Goal: Task Accomplishment & Management: Complete application form

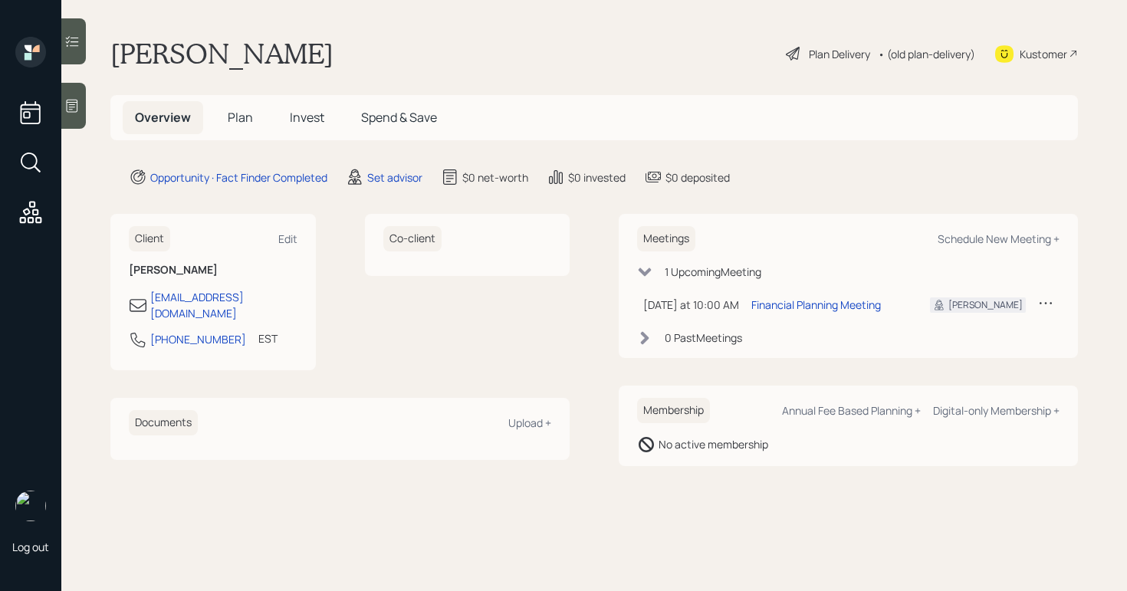
click at [816, 49] on div "Plan Delivery" at bounding box center [839, 54] width 61 height 16
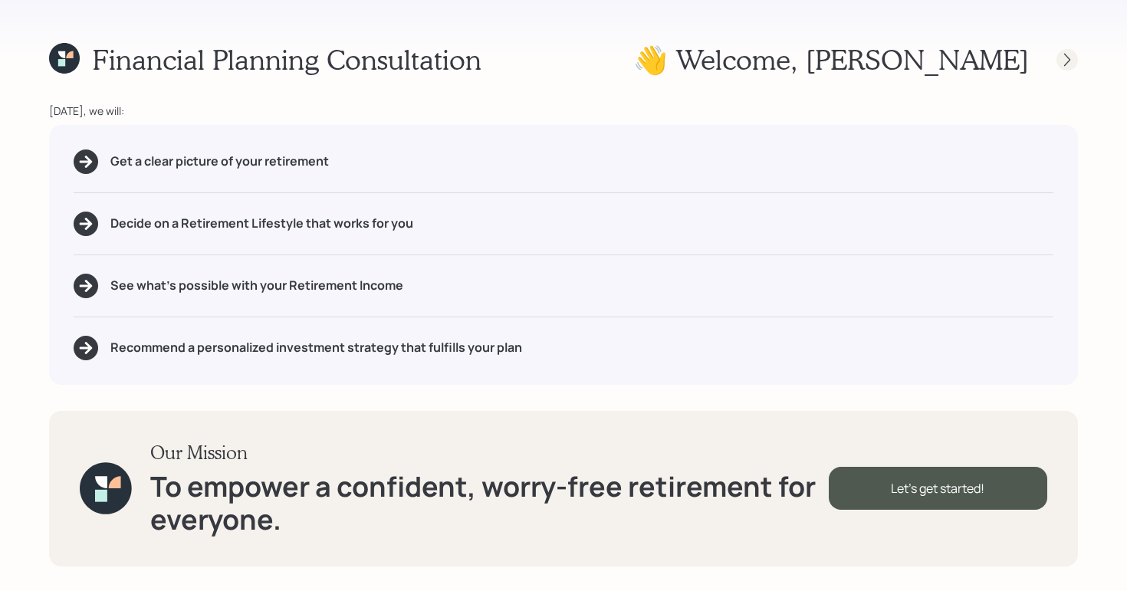
click at [1064, 54] on icon at bounding box center [1066, 59] width 15 height 15
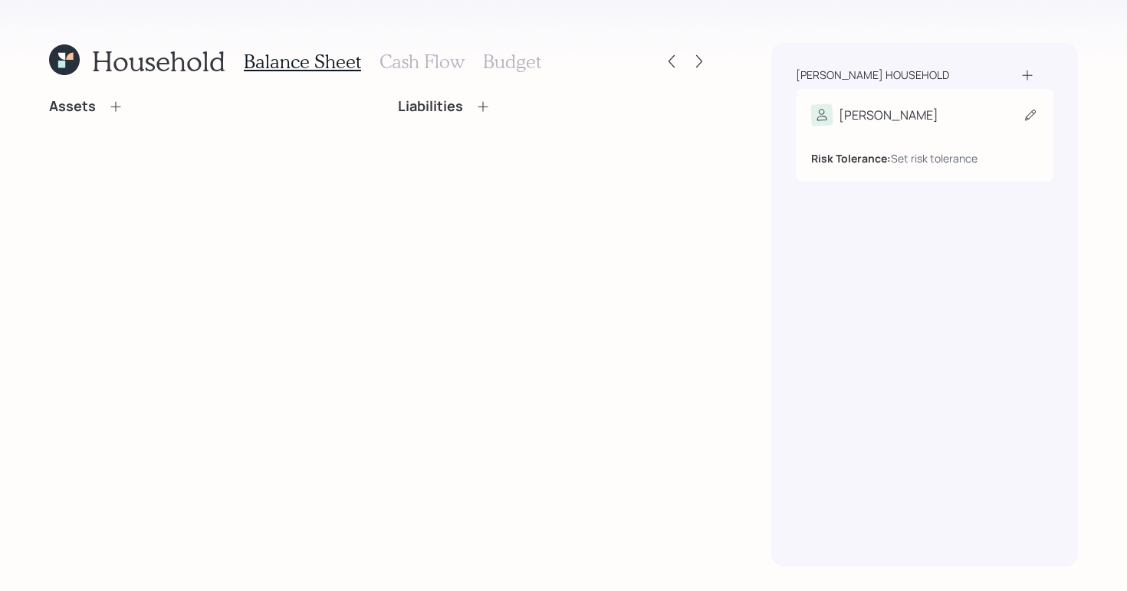
click at [892, 111] on div "[PERSON_NAME]" at bounding box center [924, 114] width 227 height 21
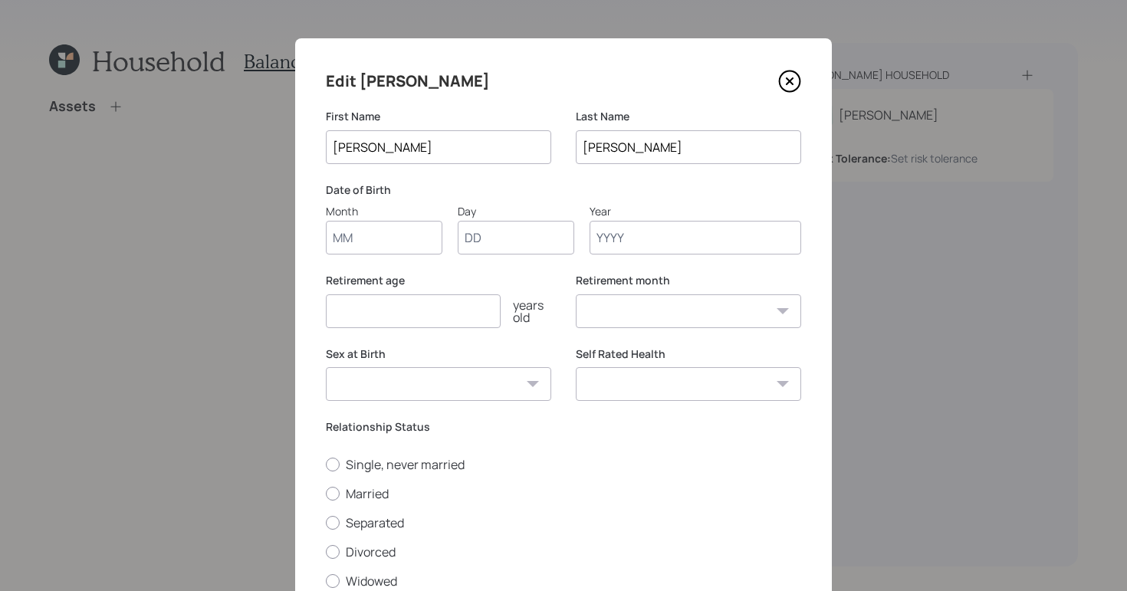
click at [754, 230] on input "Year" at bounding box center [696, 238] width 212 height 34
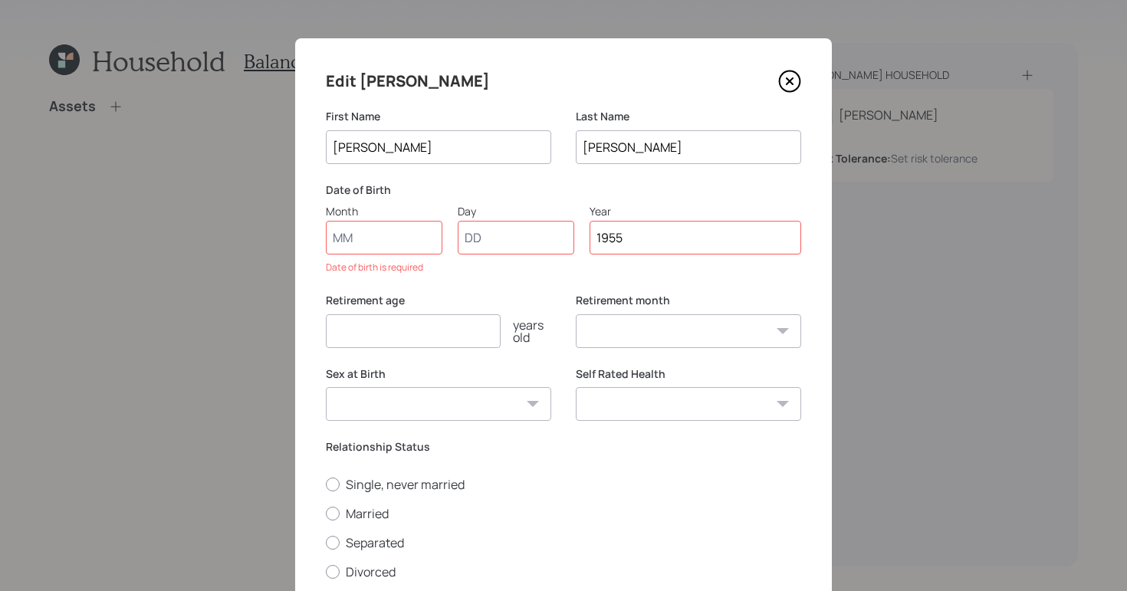
type input "1955"
click at [370, 235] on input "Month" at bounding box center [384, 238] width 117 height 34
type input "01"
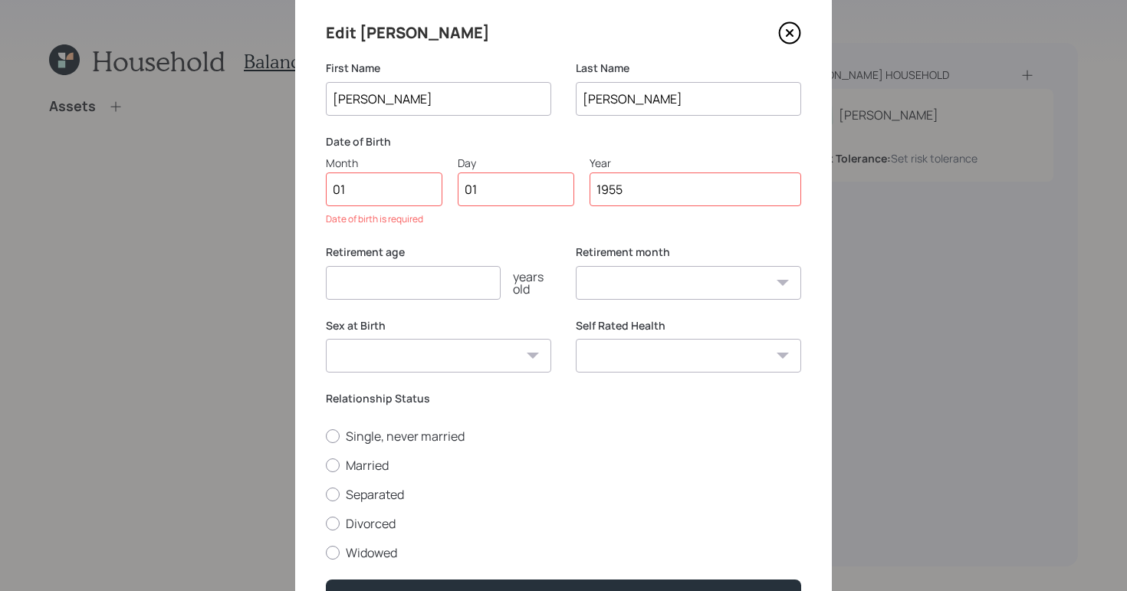
scroll to position [68, 0]
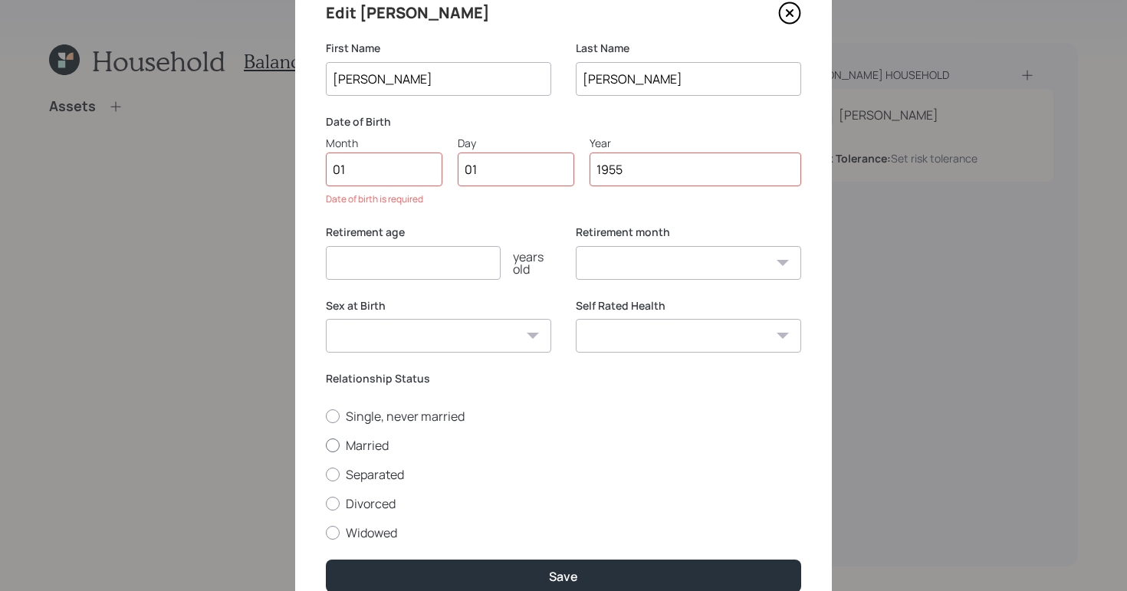
select select "1"
click at [344, 450] on div "Single, never married Married Separated Divorced Widowed" at bounding box center [563, 474] width 475 height 133
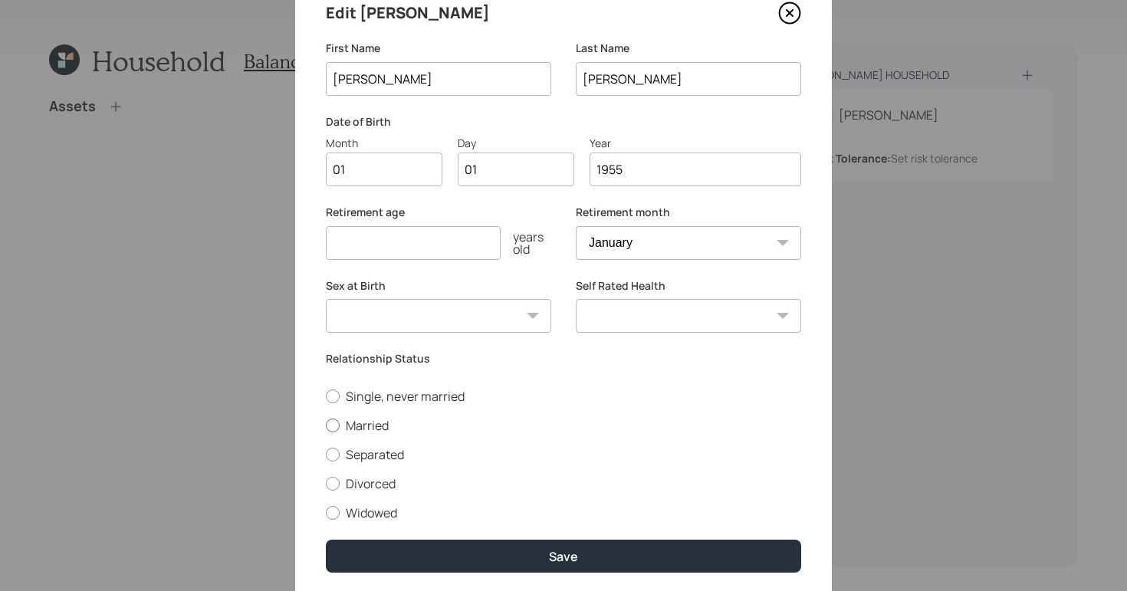
click at [335, 429] on div at bounding box center [333, 426] width 14 height 14
click at [326, 425] on input "Married" at bounding box center [325, 425] width 1 height 1
radio input "true"
click at [529, 537] on div "Edit [PERSON_NAME] First Name [PERSON_NAME] Last Name [PERSON_NAME] Date of Bir…" at bounding box center [563, 286] width 537 height 633
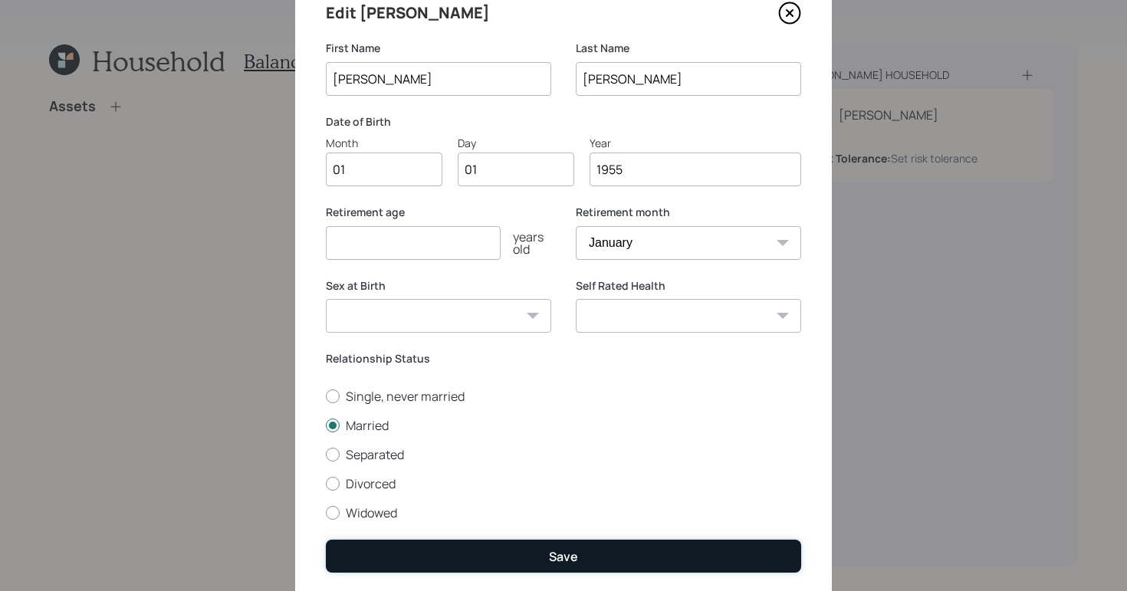
click at [533, 555] on button "Save" at bounding box center [563, 556] width 475 height 33
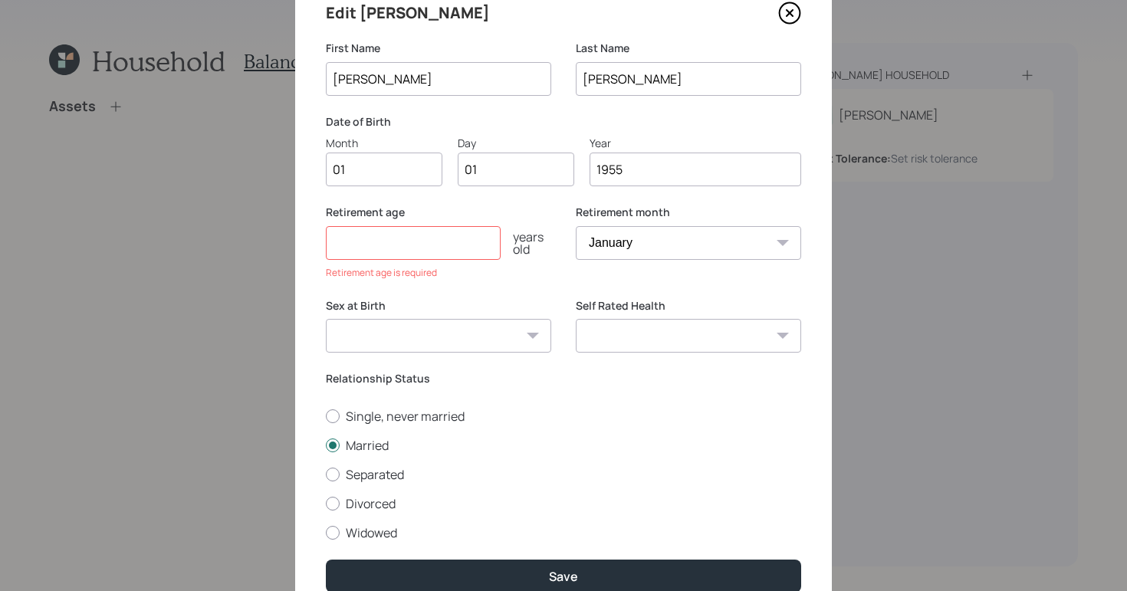
click at [449, 205] on label "Retirement age" at bounding box center [438, 212] width 225 height 15
click at [449, 235] on input "number" at bounding box center [413, 243] width 175 height 34
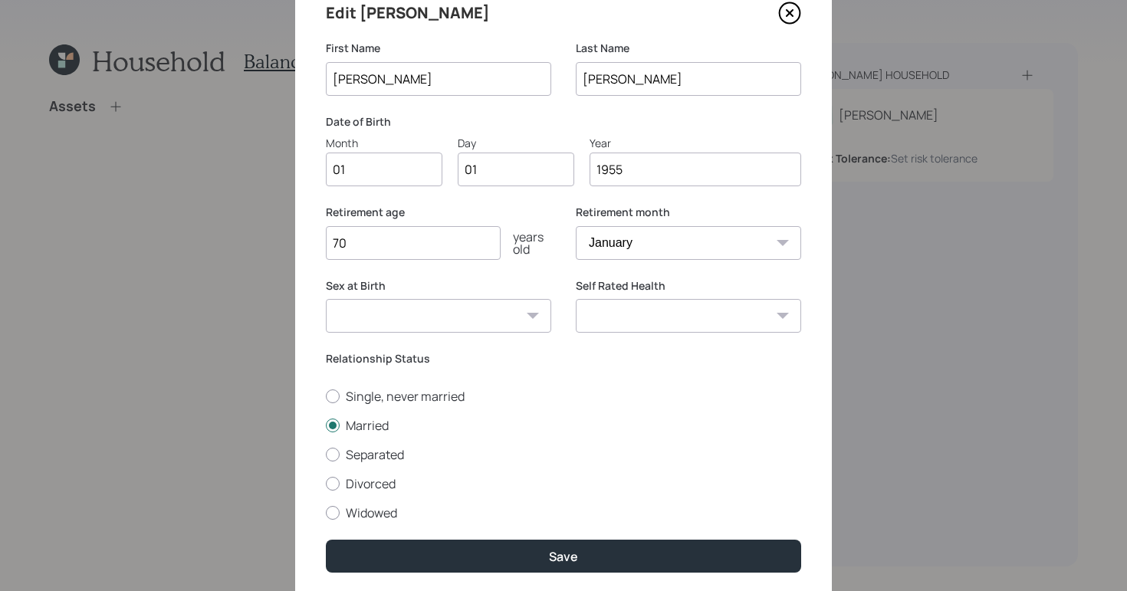
scroll to position [120, 0]
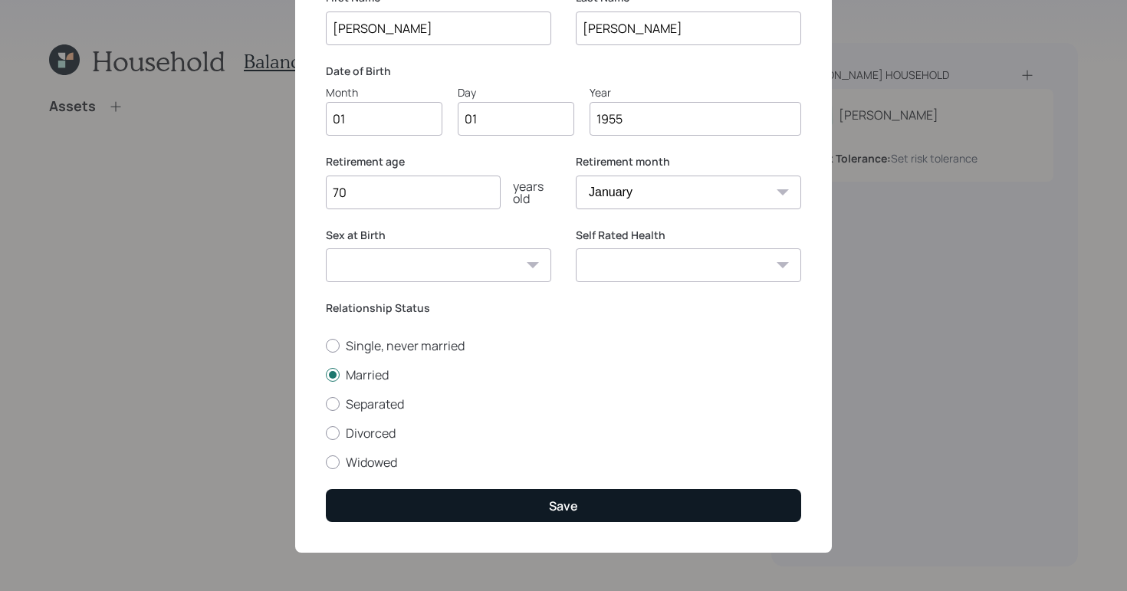
type input "70"
click at [609, 493] on button "Save" at bounding box center [563, 505] width 475 height 33
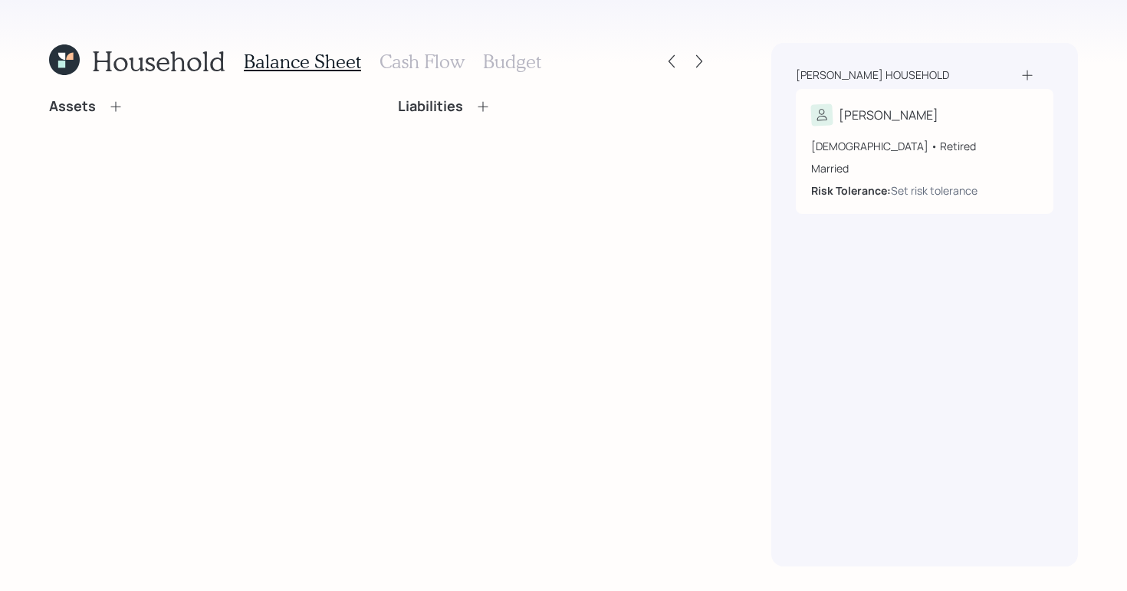
click at [113, 102] on icon at bounding box center [115, 106] width 15 height 15
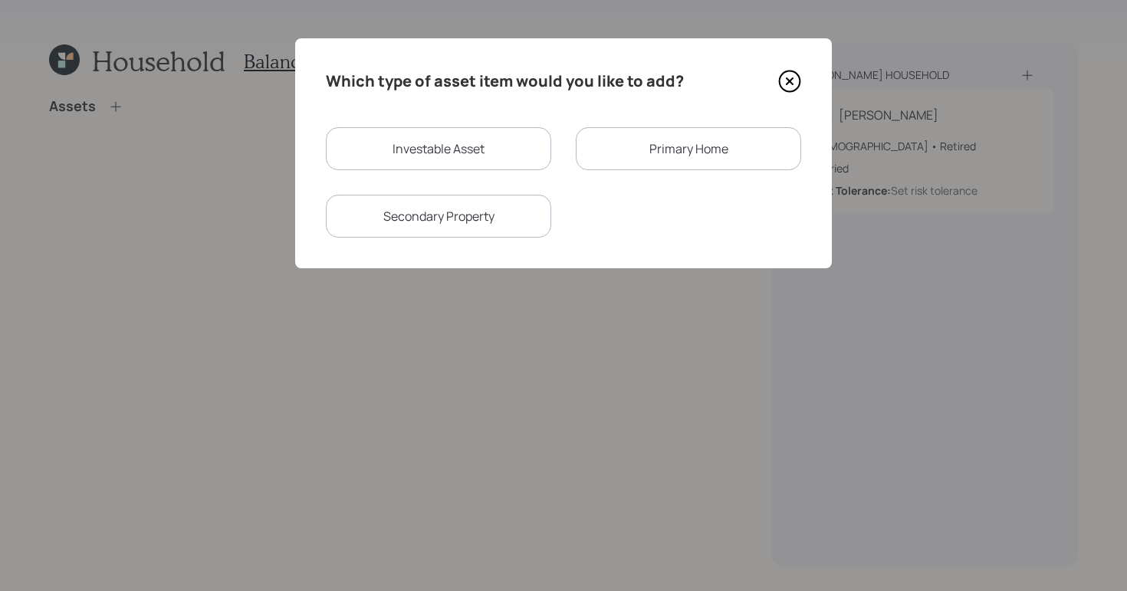
click at [425, 161] on div "Investable Asset" at bounding box center [438, 148] width 225 height 43
select select "taxable"
select select "balanced"
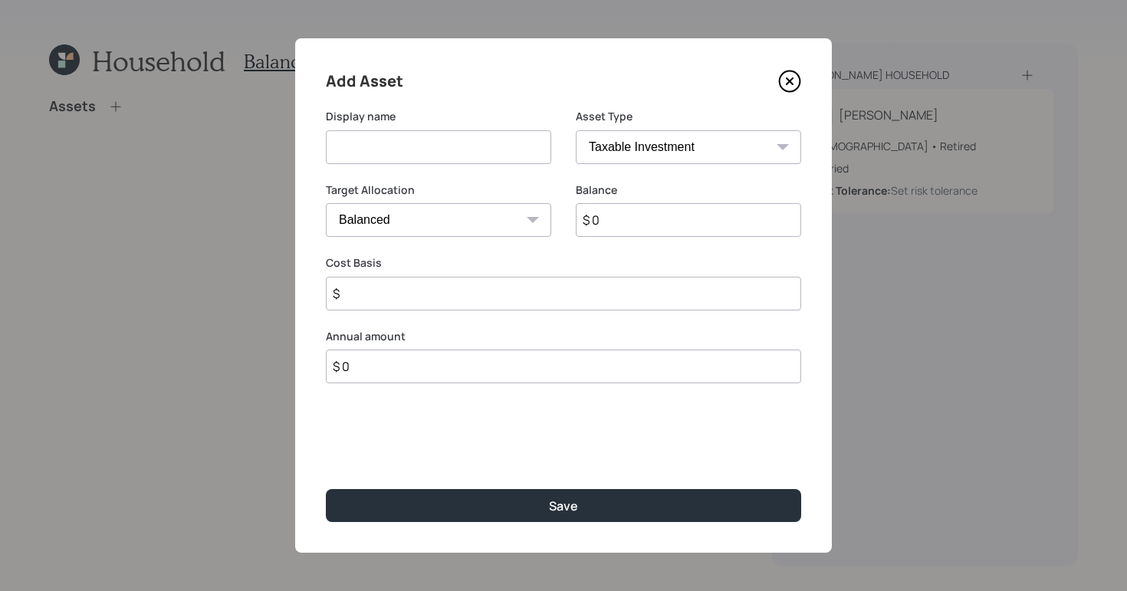
click at [508, 146] on input at bounding box center [438, 147] width 225 height 34
type input "401K"
click at [752, 130] on select "SEP [PERSON_NAME] IRA 401(k) [PERSON_NAME] 401(k) 403(b) [PERSON_NAME] 403(b) 4…" at bounding box center [688, 147] width 225 height 34
select select "company_sponsored"
click at [576, 130] on select "SEP [PERSON_NAME] IRA 401(k) [PERSON_NAME] 401(k) 403(b) [PERSON_NAME] 403(b) 4…" at bounding box center [688, 147] width 225 height 34
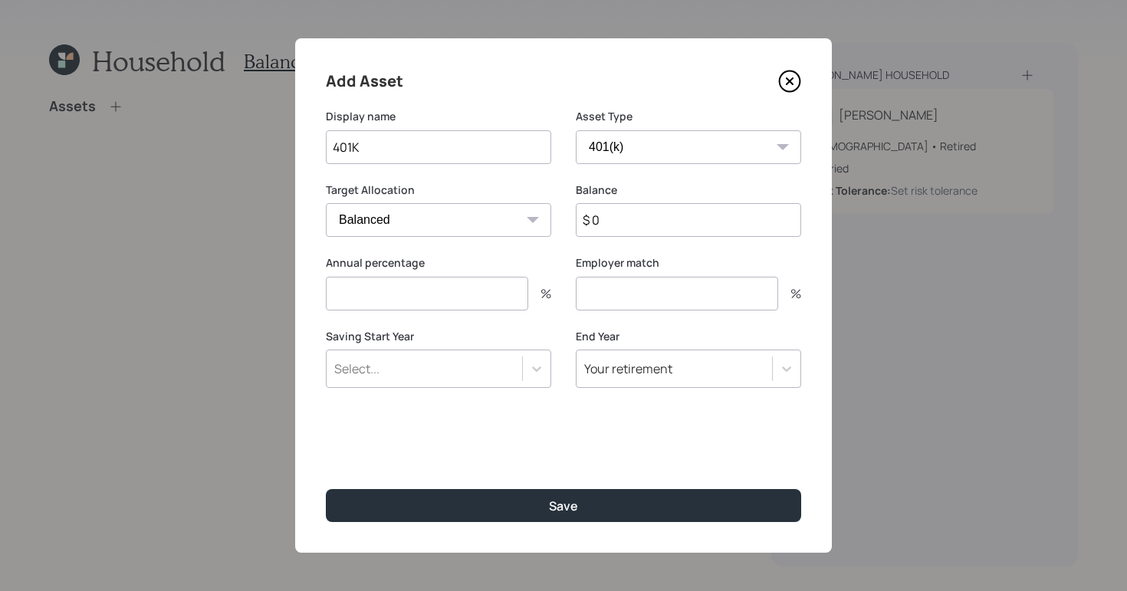
click at [683, 232] on input "$ 0" at bounding box center [688, 220] width 225 height 34
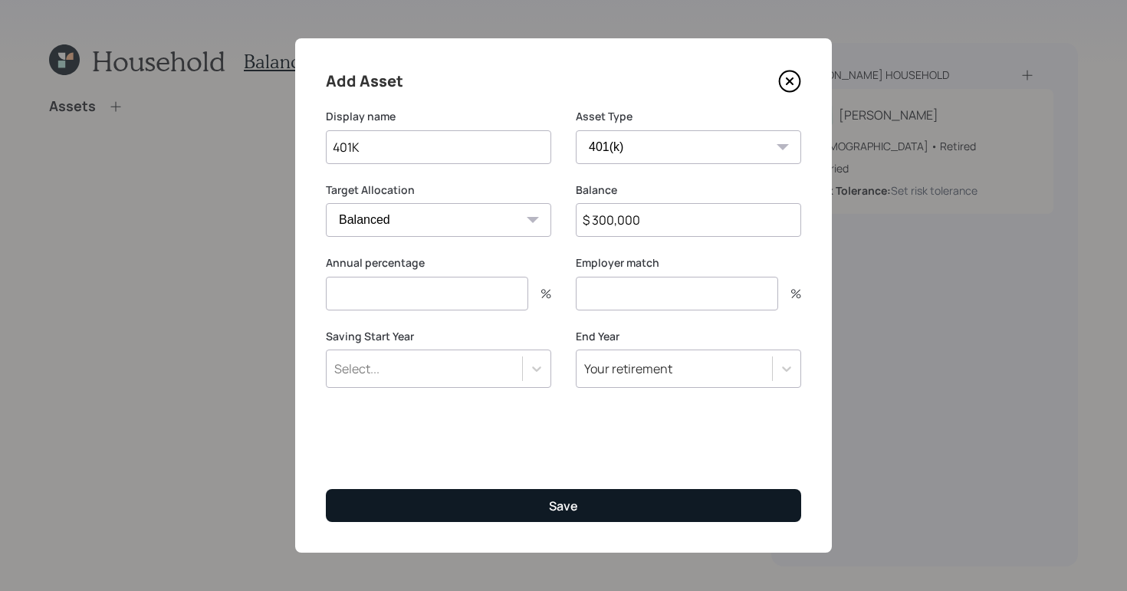
type input "$ 300,000"
click at [560, 504] on div "Save" at bounding box center [563, 506] width 29 height 17
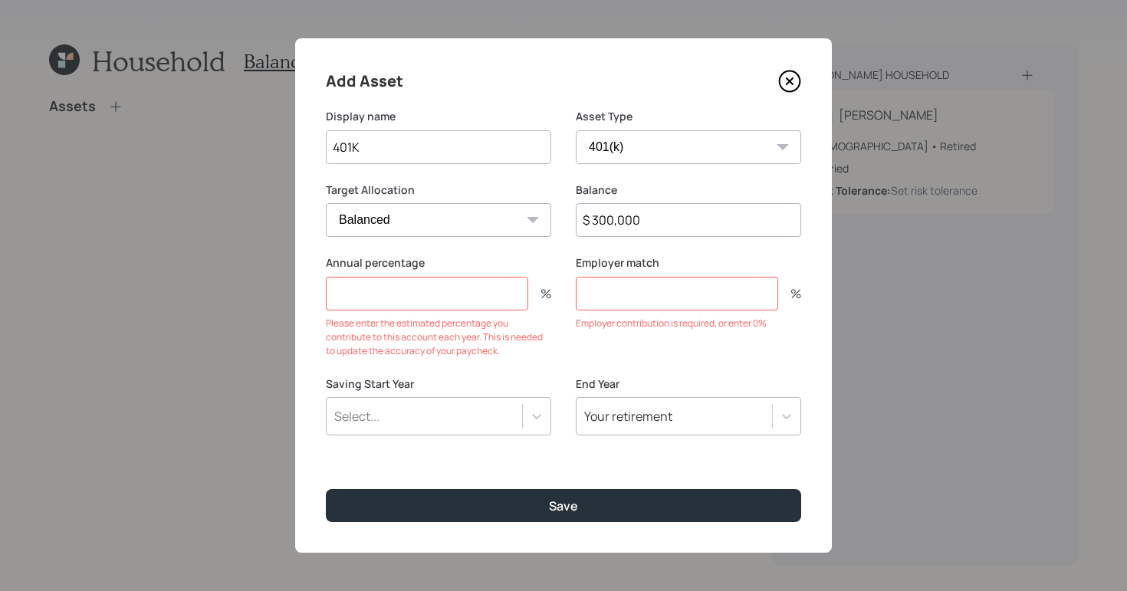
click at [479, 298] on input "number" at bounding box center [427, 294] width 202 height 34
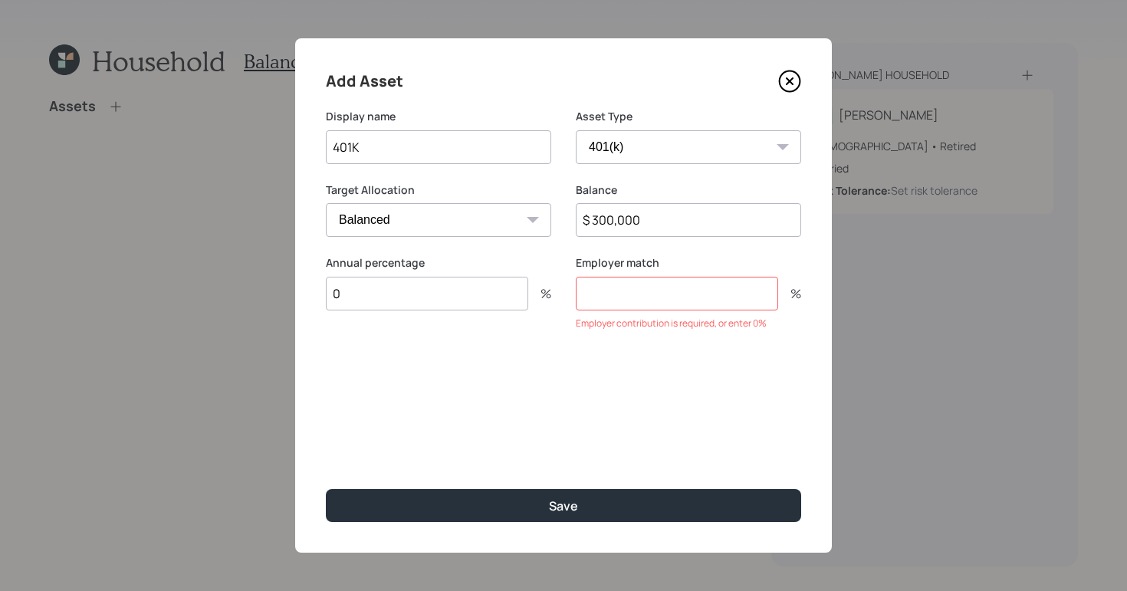
type input "0"
click at [596, 304] on input "number" at bounding box center [677, 294] width 202 height 34
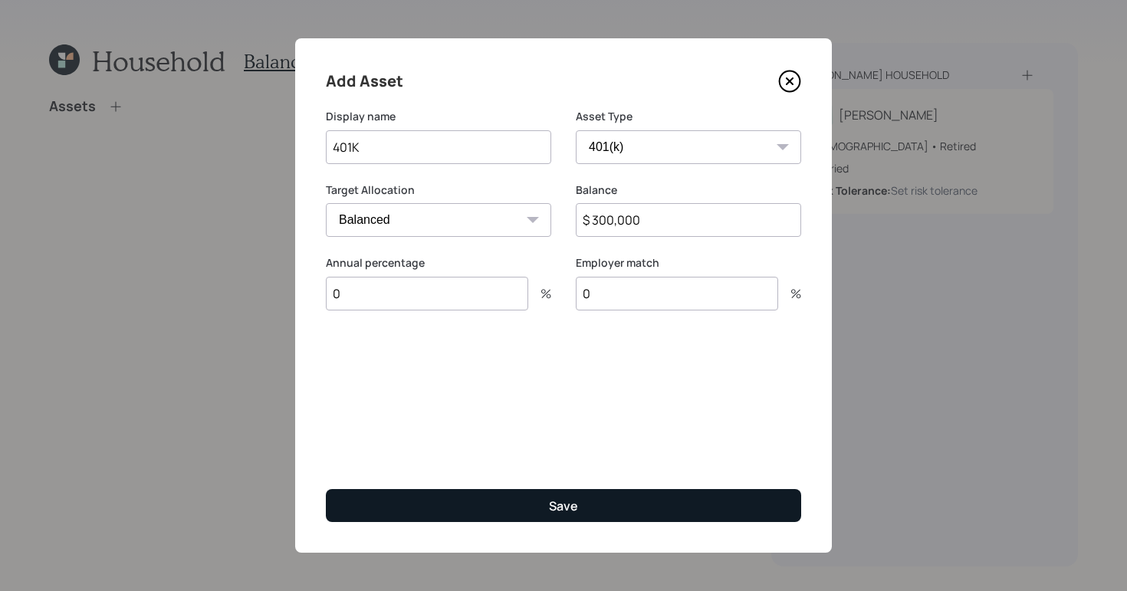
type input "0"
click at [619, 518] on button "Save" at bounding box center [563, 505] width 475 height 33
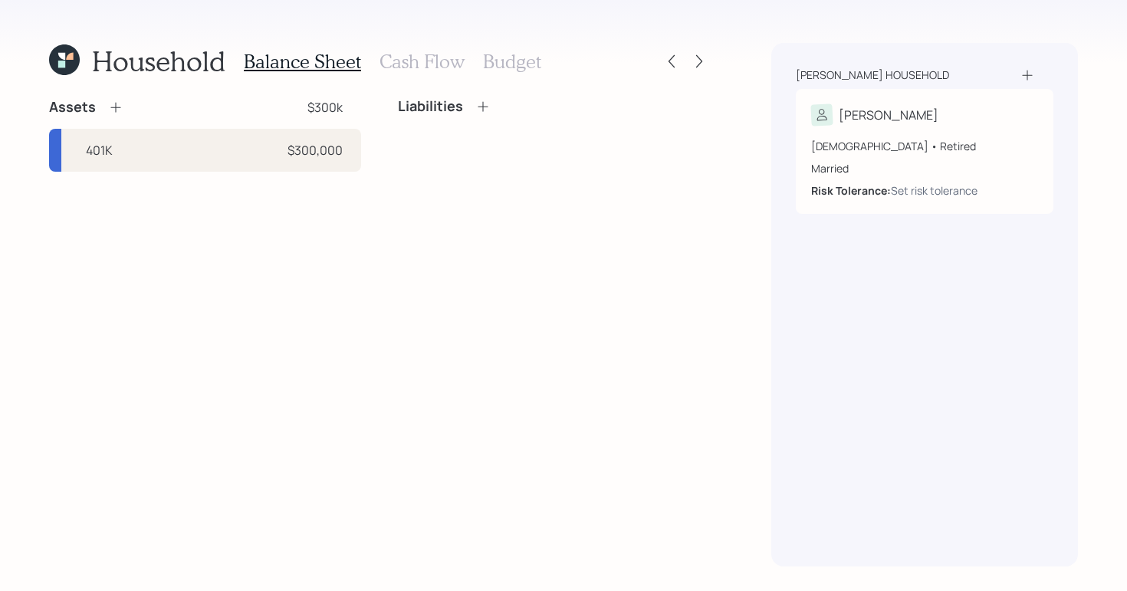
click at [113, 103] on icon at bounding box center [115, 107] width 15 height 15
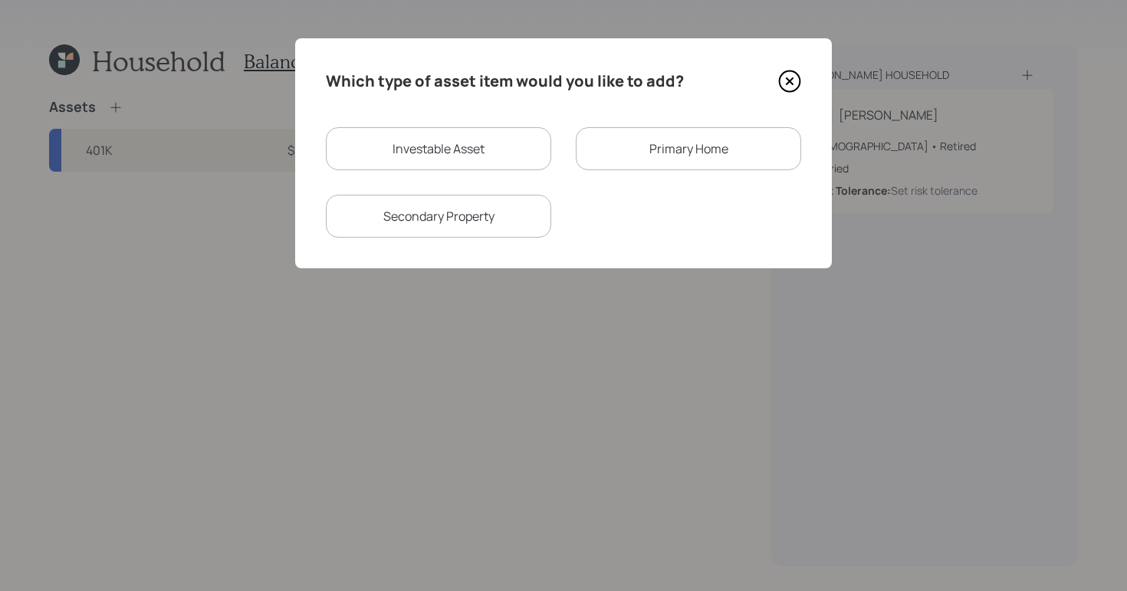
click at [429, 143] on div "Investable Asset" at bounding box center [438, 148] width 225 height 43
select select "taxable"
select select "balanced"
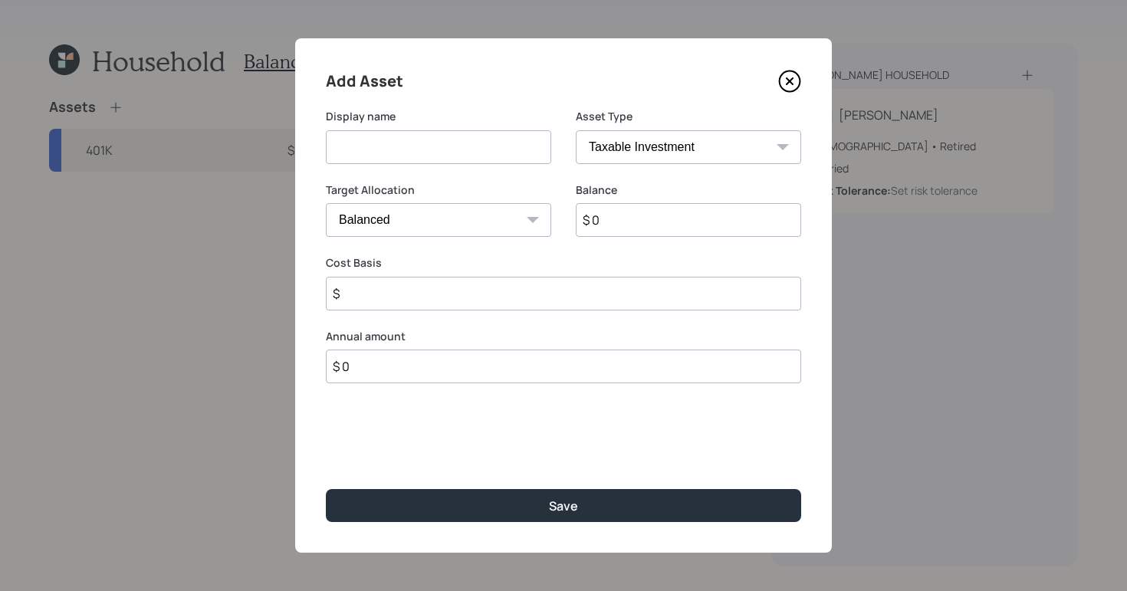
click at [459, 154] on input at bounding box center [438, 147] width 225 height 34
type input "Savings"
click at [683, 147] on select "SEP [PERSON_NAME] IRA 401(k) [PERSON_NAME] 401(k) 403(b) [PERSON_NAME] 403(b) 4…" at bounding box center [688, 147] width 225 height 34
select select "cash"
click at [576, 130] on select "SEP [PERSON_NAME] IRA 401(k) [PERSON_NAME] 401(k) 403(b) [PERSON_NAME] 403(b) 4…" at bounding box center [688, 147] width 225 height 34
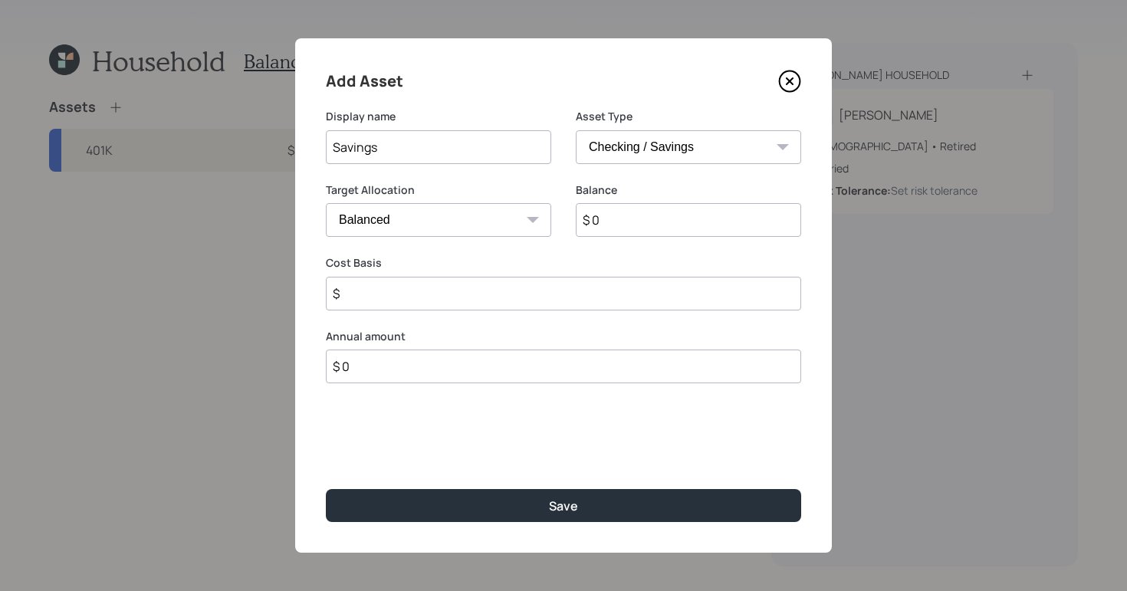
type input "$"
click at [519, 234] on input "$ 0" at bounding box center [563, 220] width 475 height 34
type input "$"
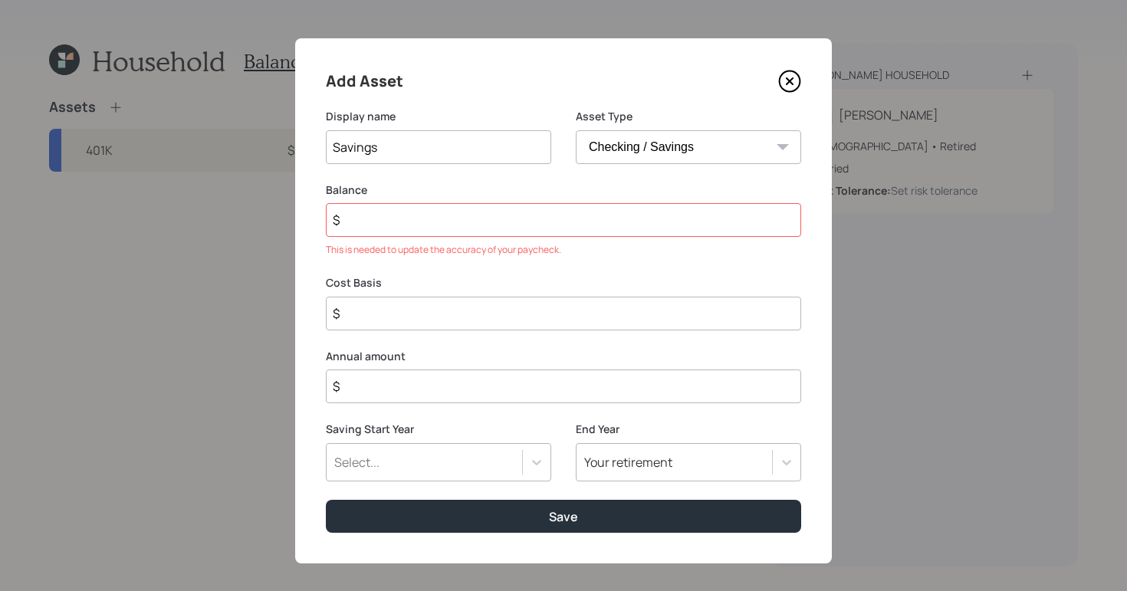
type input "$ 1"
type input "$ 10"
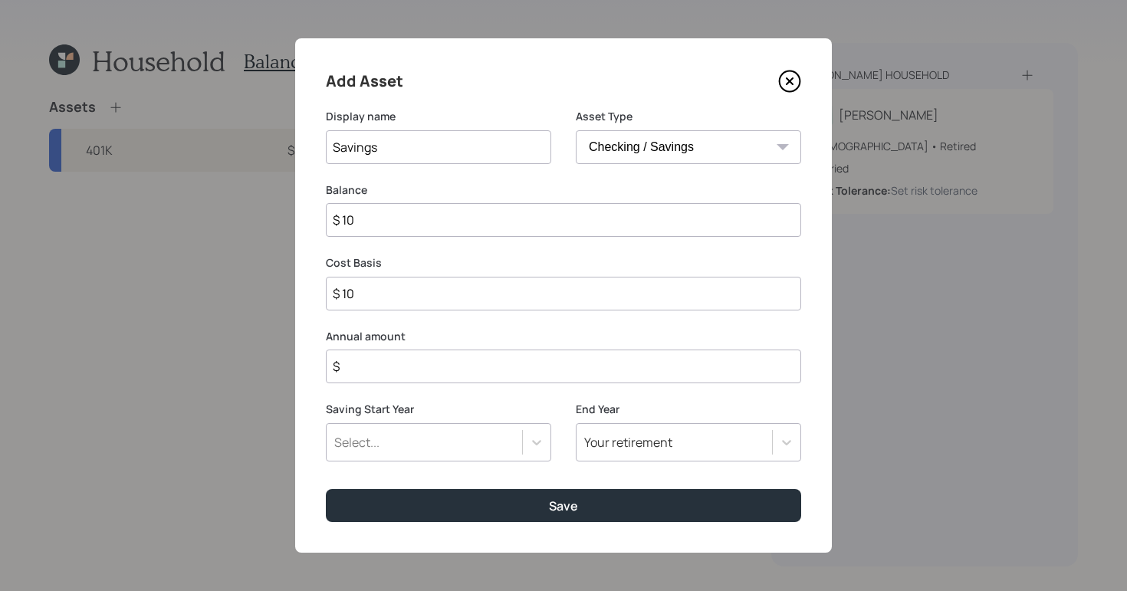
type input "$ 100"
type input "$ 1,000"
type input "$ 10,000"
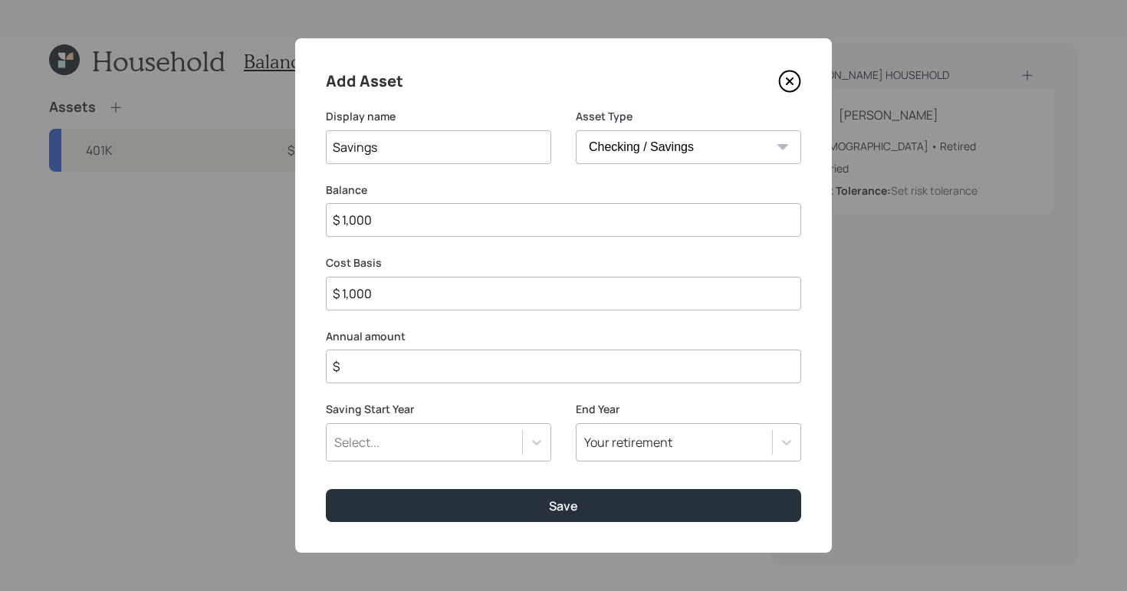
type input "$ 10,000"
type input "$ 100,000"
click at [567, 356] on input "$" at bounding box center [563, 367] width 475 height 34
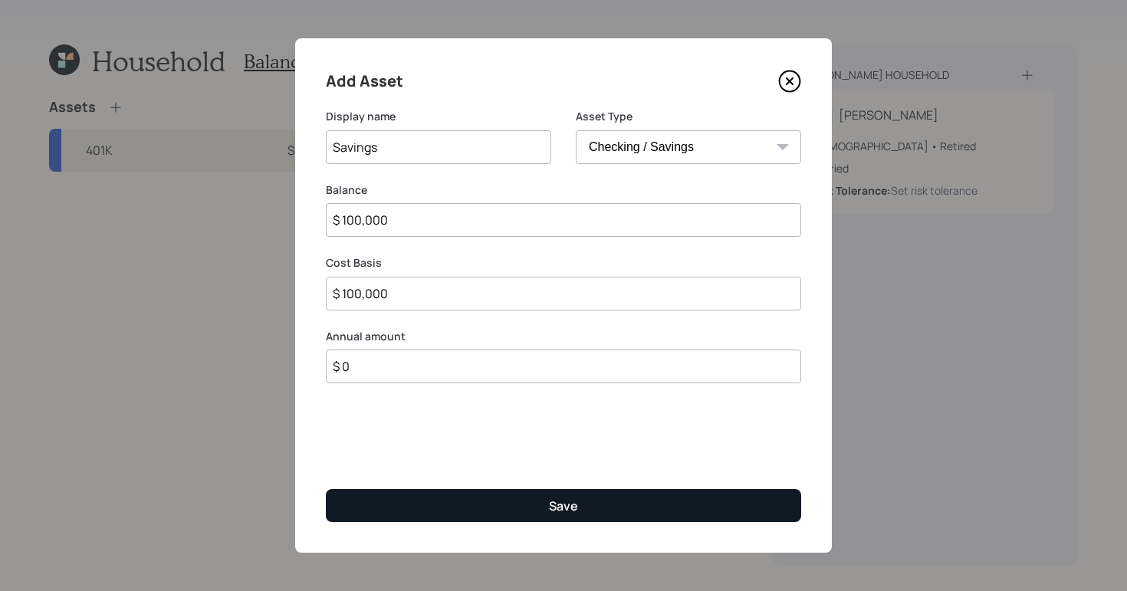
type input "$ 0"
click at [600, 517] on button "Save" at bounding box center [563, 505] width 475 height 33
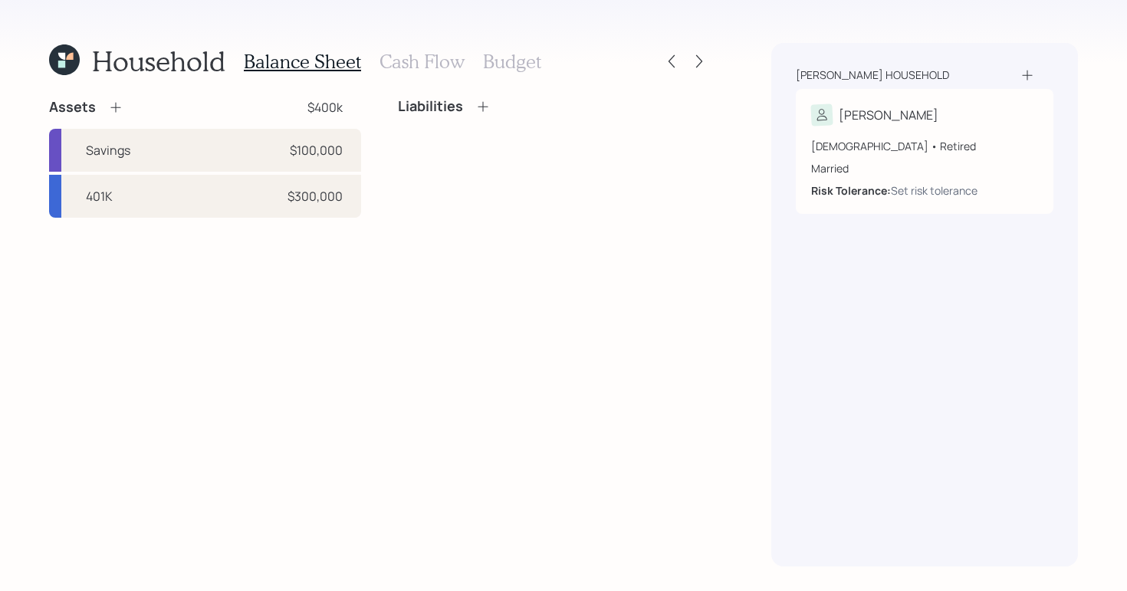
click at [484, 107] on icon at bounding box center [482, 106] width 15 height 15
click at [484, 109] on icon at bounding box center [482, 106] width 15 height 15
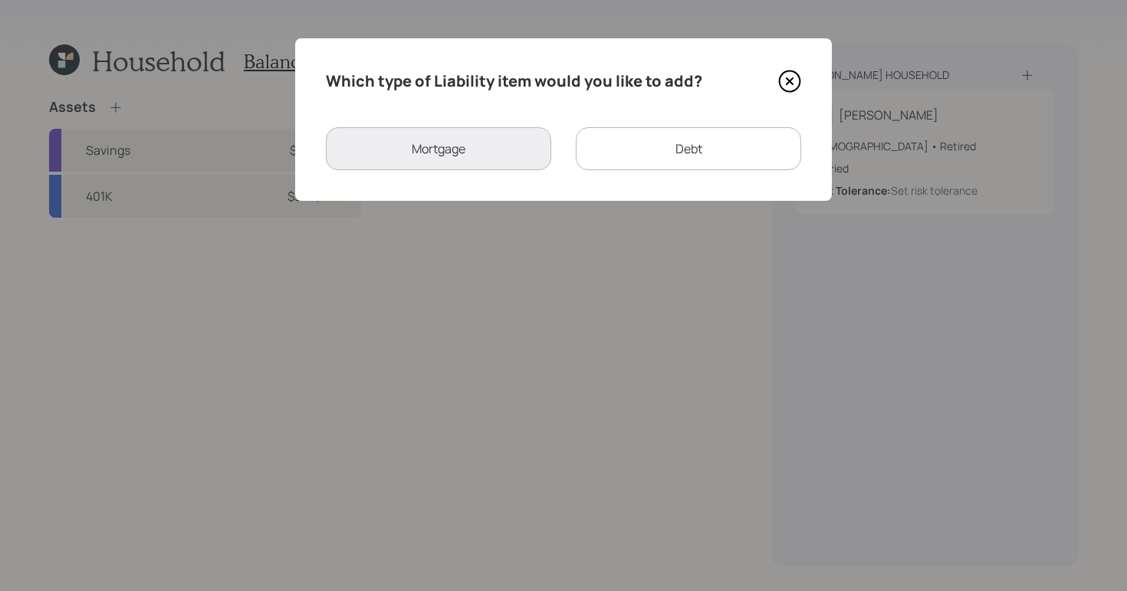
click at [677, 153] on div "Debt" at bounding box center [688, 148] width 225 height 43
select select "credit_card"
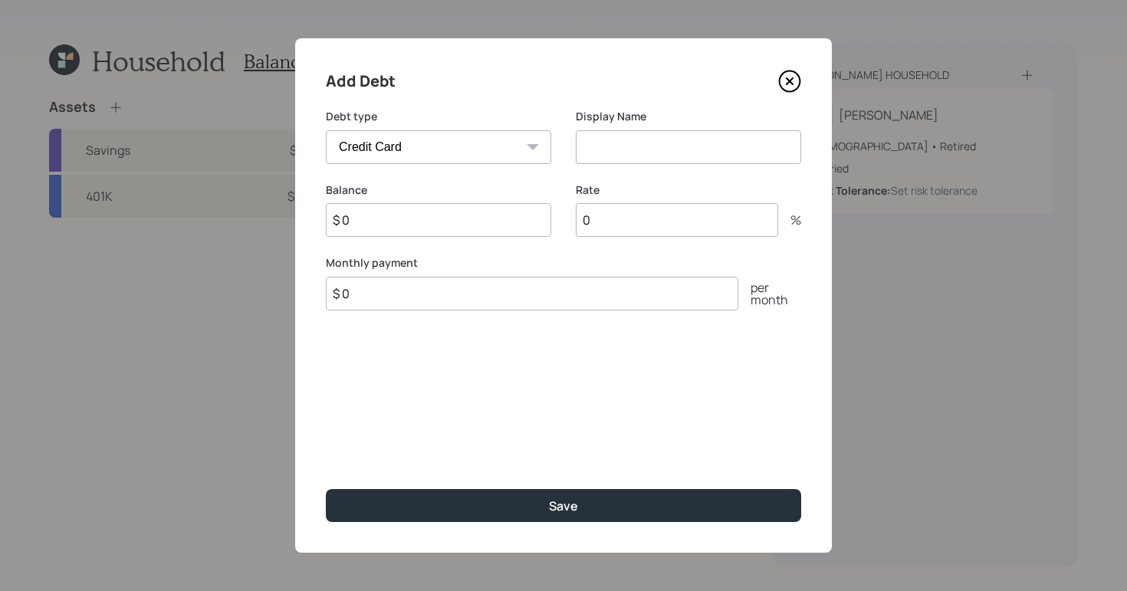
click at [524, 135] on select "Car Credit Card Medical Student Other" at bounding box center [438, 147] width 225 height 34
click at [326, 130] on select "Car Credit Card Medical Student Other" at bounding box center [438, 147] width 225 height 34
click at [638, 136] on input at bounding box center [688, 147] width 225 height 34
type input "1000"
click at [558, 435] on div "Add Debt Debt type Car Credit Card Medical Student Other Display Name 1000 Bala…" at bounding box center [563, 295] width 537 height 514
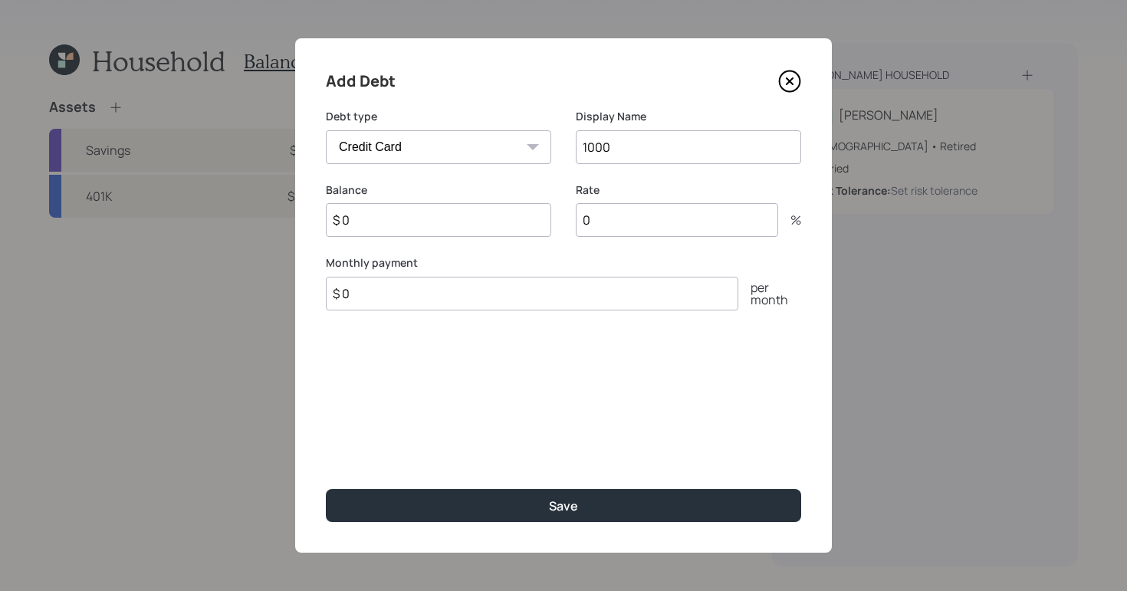
click at [400, 228] on input "$ 0" at bounding box center [438, 220] width 225 height 34
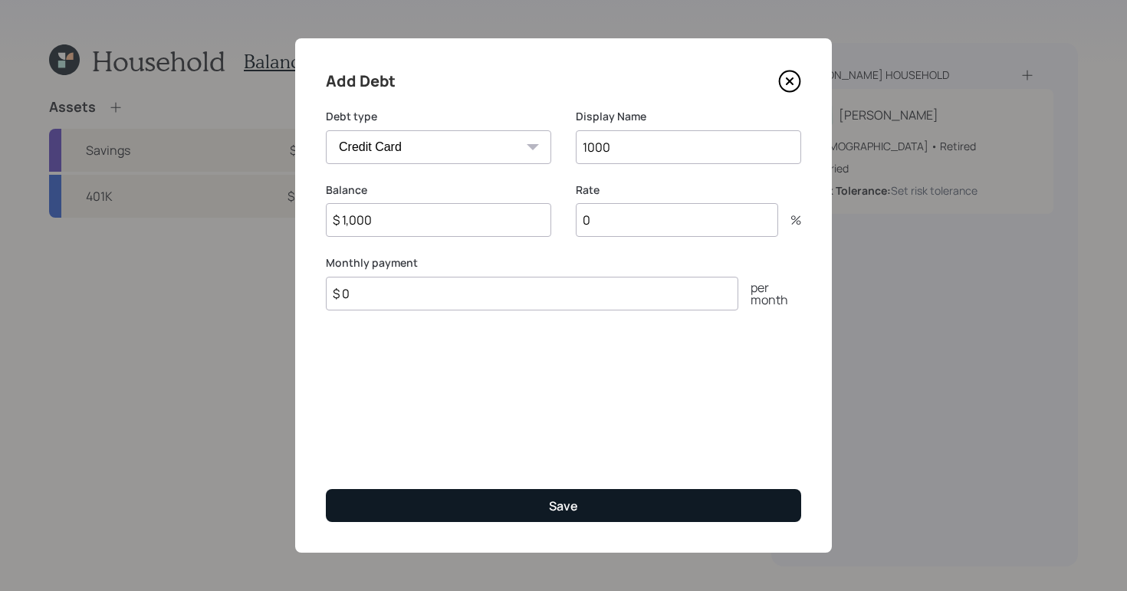
type input "$ 1,000"
click at [512, 518] on button "Save" at bounding box center [563, 505] width 475 height 33
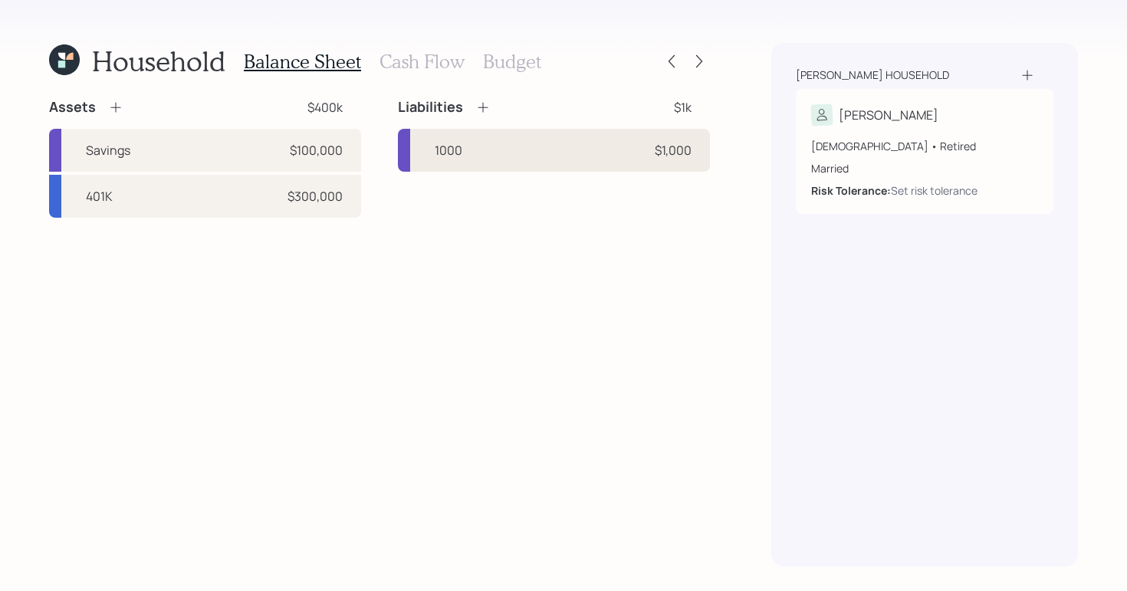
click at [451, 163] on div "1000 $1,000" at bounding box center [554, 150] width 312 height 43
select select "credit_card"
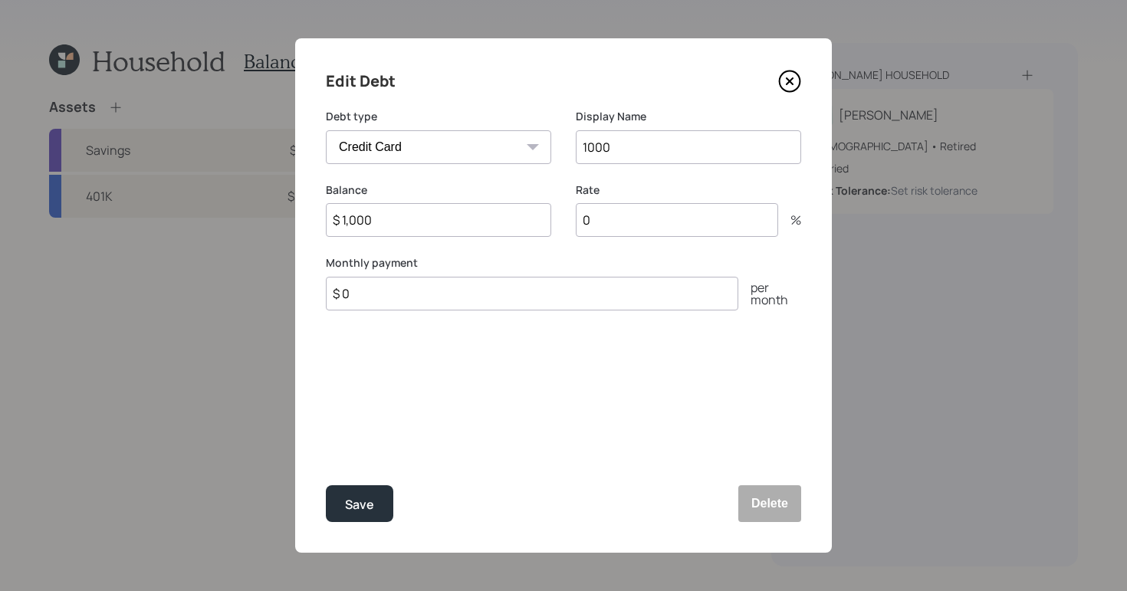
click at [636, 147] on input "1000" at bounding box center [688, 147] width 225 height 34
type input "1"
type input "Debt"
click at [343, 501] on button "Save" at bounding box center [359, 503] width 67 height 37
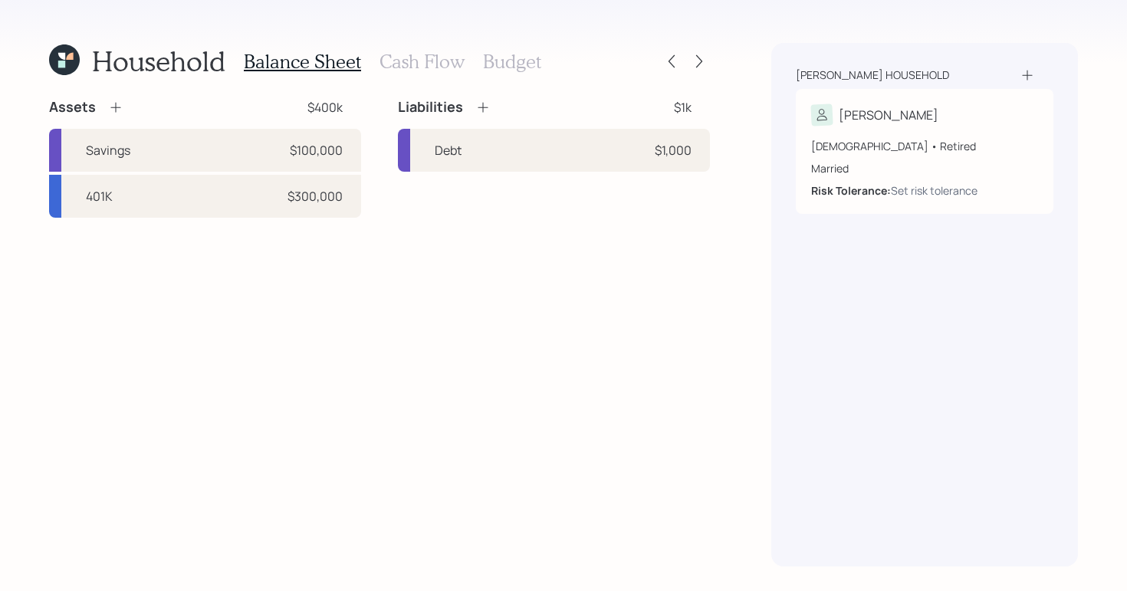
click at [411, 57] on h3 "Cash Flow" at bounding box center [421, 62] width 85 height 22
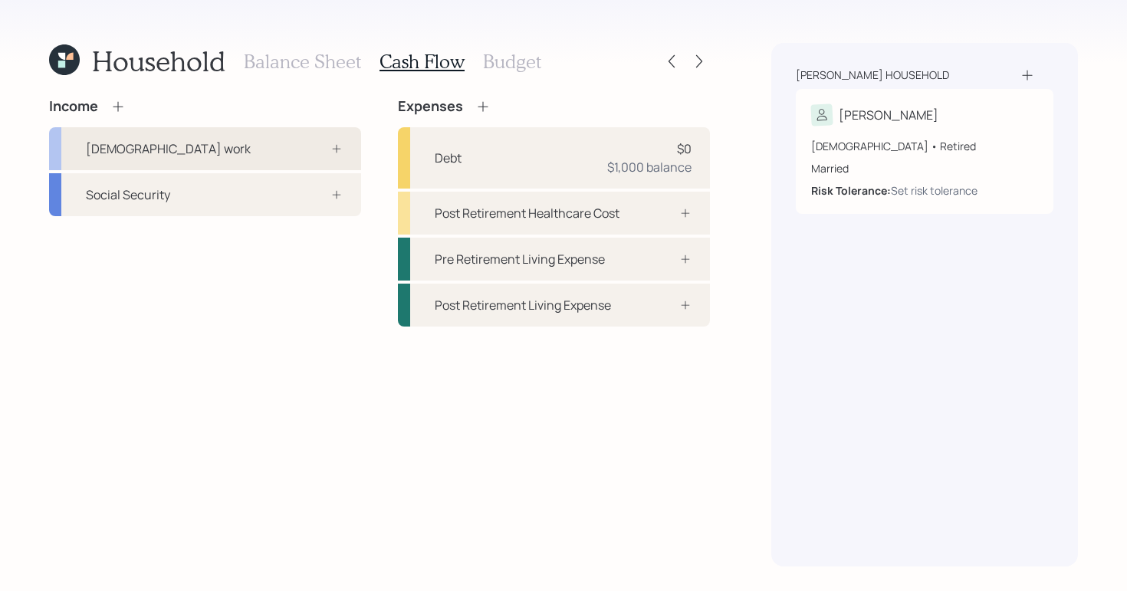
click at [300, 166] on div "[DEMOGRAPHIC_DATA] work" at bounding box center [205, 148] width 312 height 43
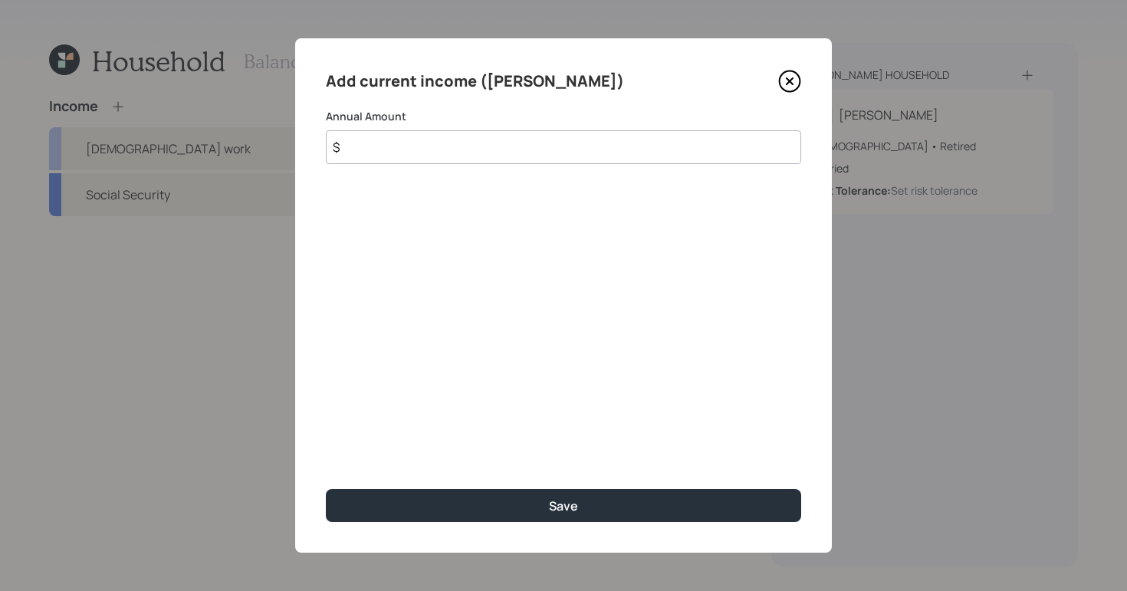
click at [366, 150] on input "$" at bounding box center [563, 147] width 475 height 34
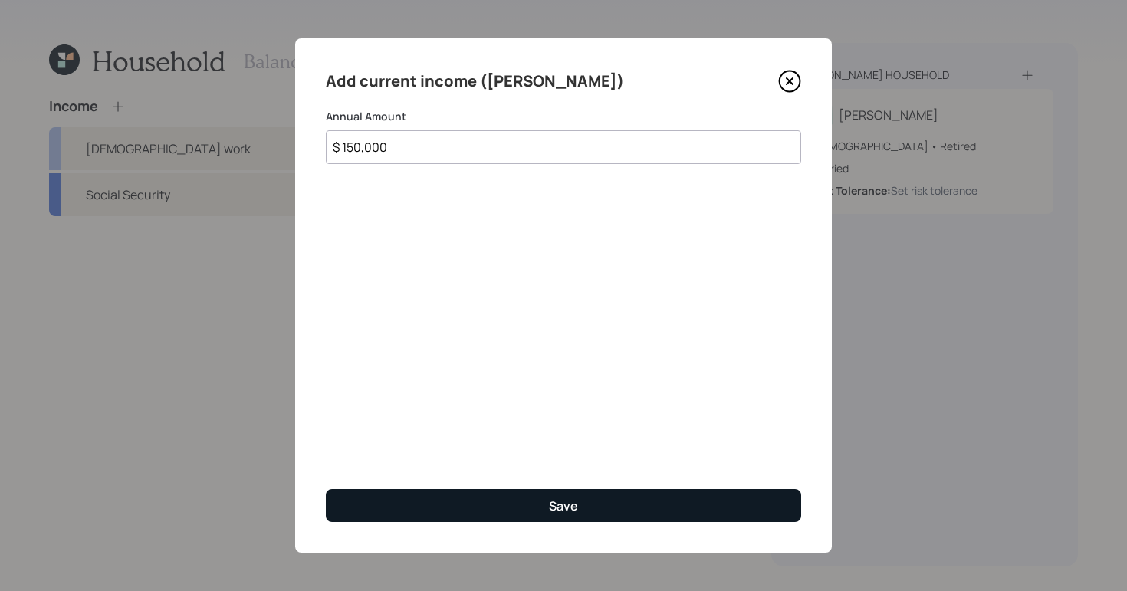
type input "$ 150,000"
click at [506, 511] on button "Save" at bounding box center [563, 505] width 475 height 33
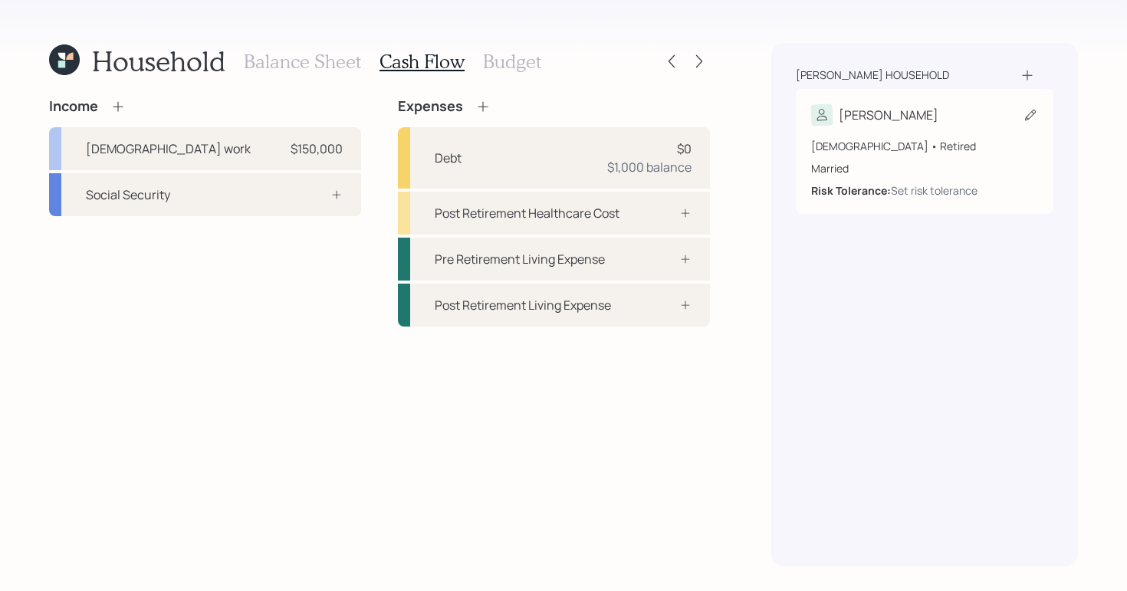
click at [926, 125] on div "[PERSON_NAME]" at bounding box center [924, 114] width 227 height 21
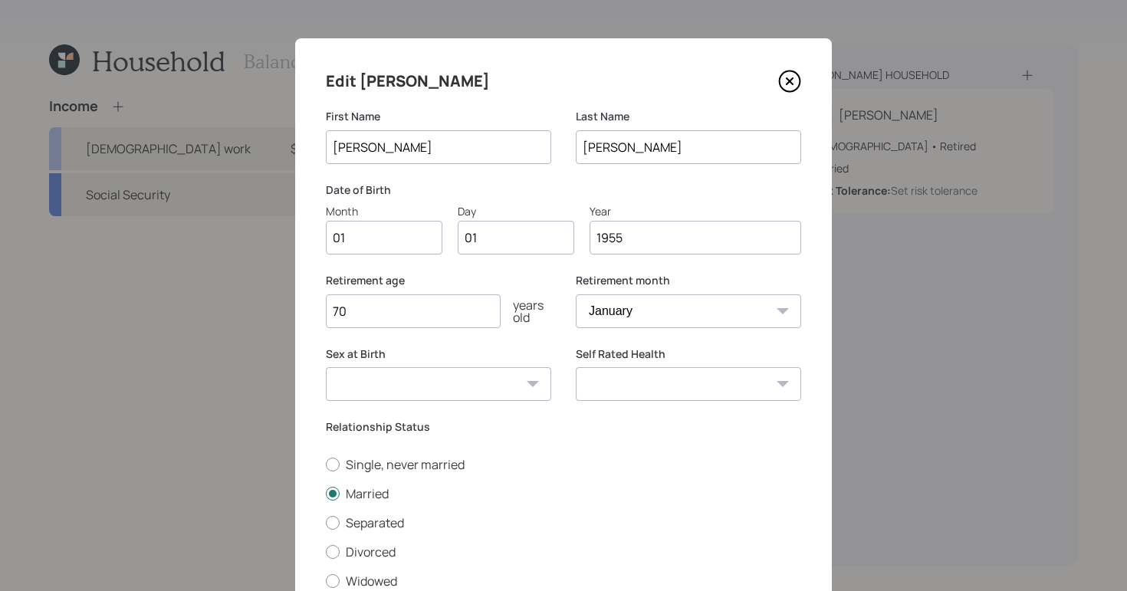
click at [659, 250] on input "1955" at bounding box center [696, 238] width 212 height 34
type input "1960"
click at [623, 529] on label "Separated" at bounding box center [563, 522] width 475 height 17
click at [326, 523] on input "Separated" at bounding box center [325, 522] width 1 height 1
radio input "true"
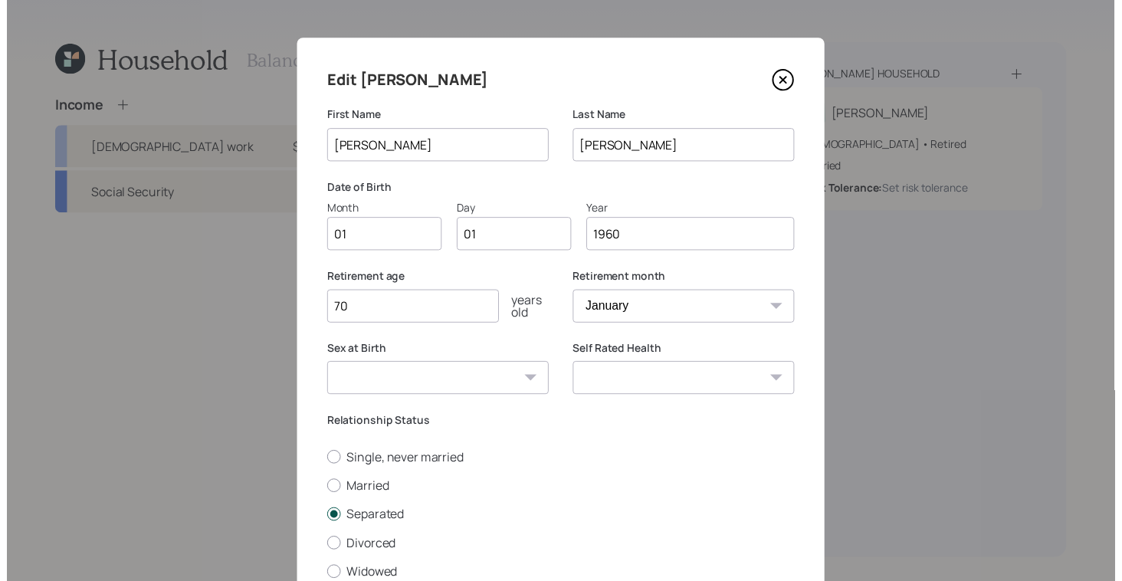
scroll to position [120, 0]
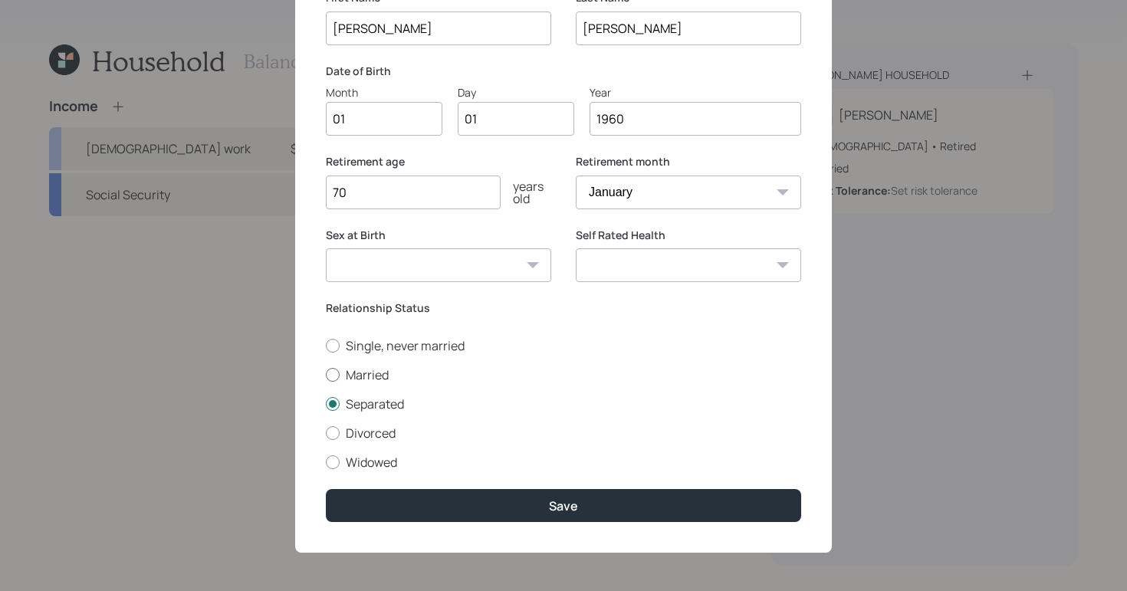
click at [331, 373] on div at bounding box center [333, 375] width 14 height 14
click at [326, 374] on input "Married" at bounding box center [325, 374] width 1 height 1
radio input "true"
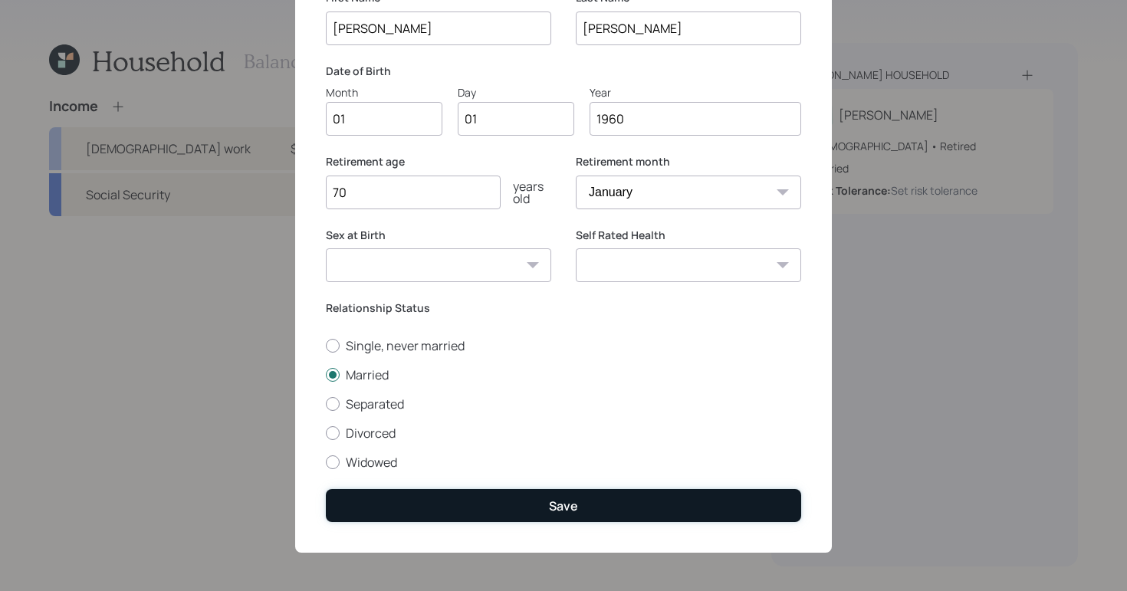
click at [543, 498] on button "Save" at bounding box center [563, 505] width 475 height 33
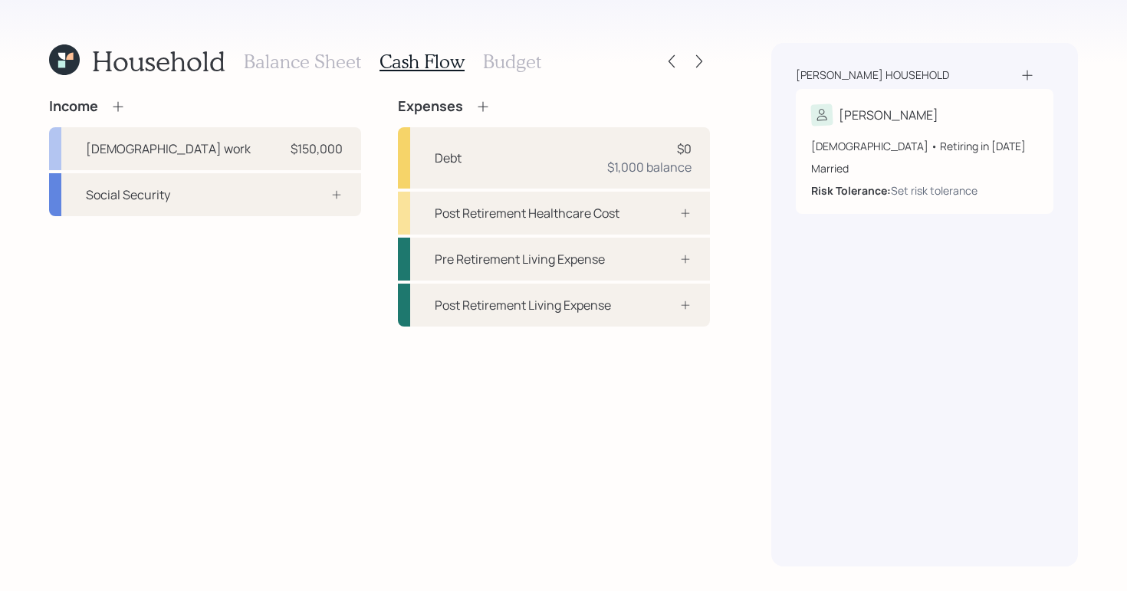
click at [493, 64] on h3 "Budget" at bounding box center [512, 62] width 58 height 22
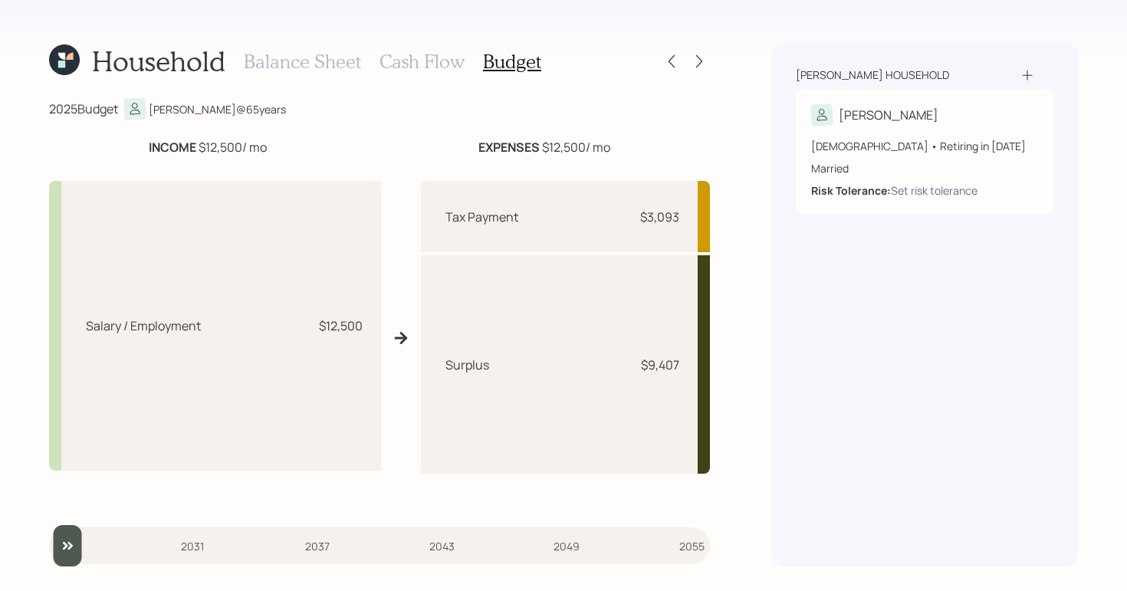
click at [423, 63] on h3 "Cash Flow" at bounding box center [421, 62] width 85 height 22
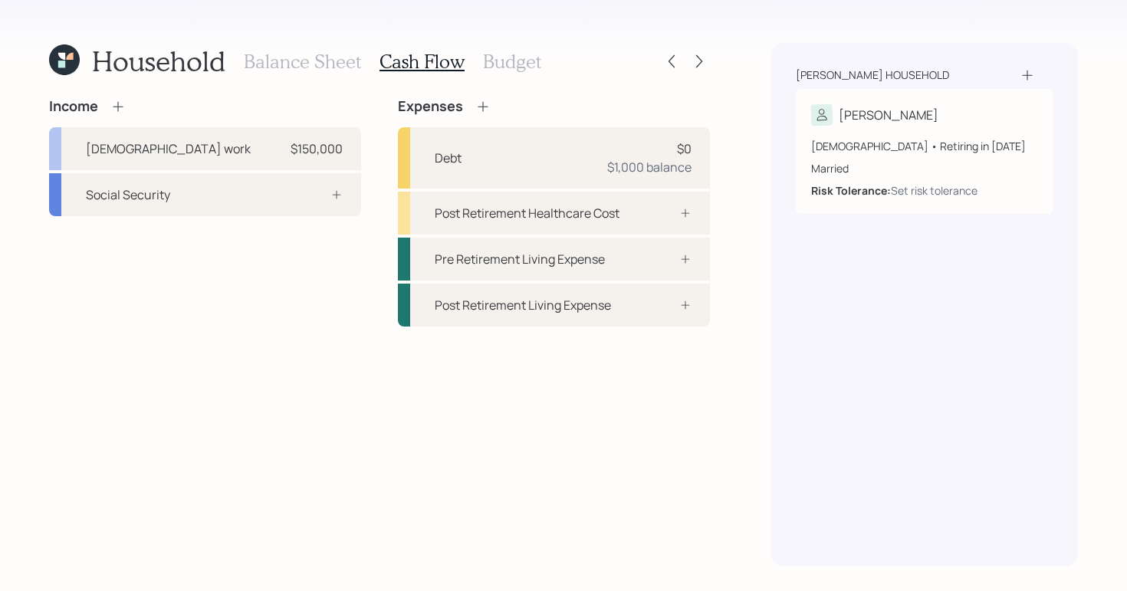
click at [291, 73] on div "Balance Sheet Cash Flow Budget" at bounding box center [392, 61] width 297 height 37
click at [291, 62] on h3 "Balance Sheet" at bounding box center [302, 62] width 117 height 22
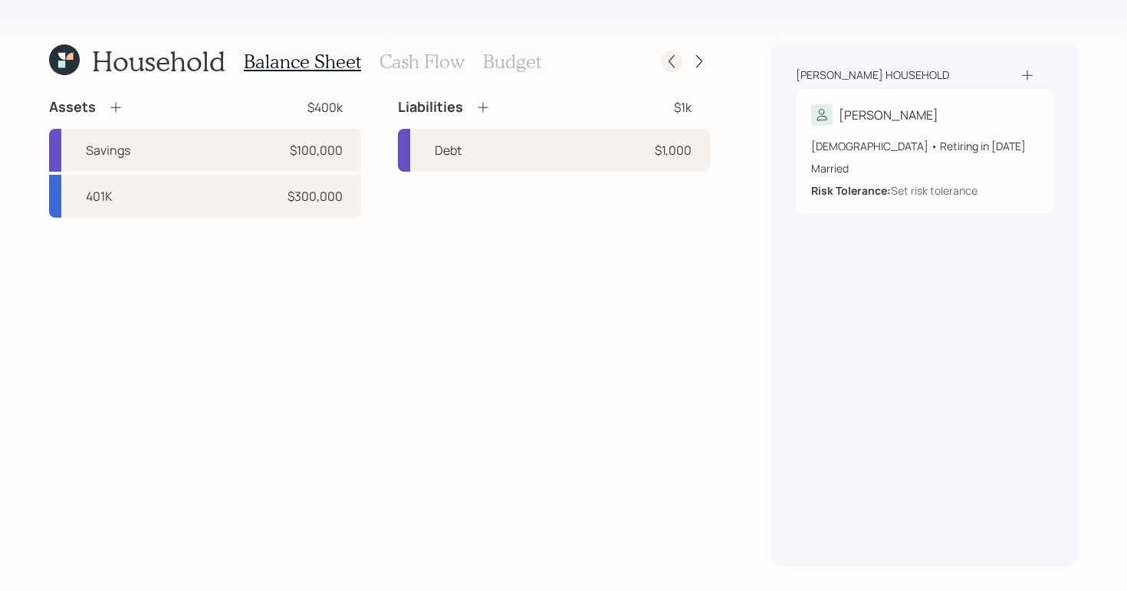
click at [674, 57] on icon at bounding box center [671, 61] width 15 height 15
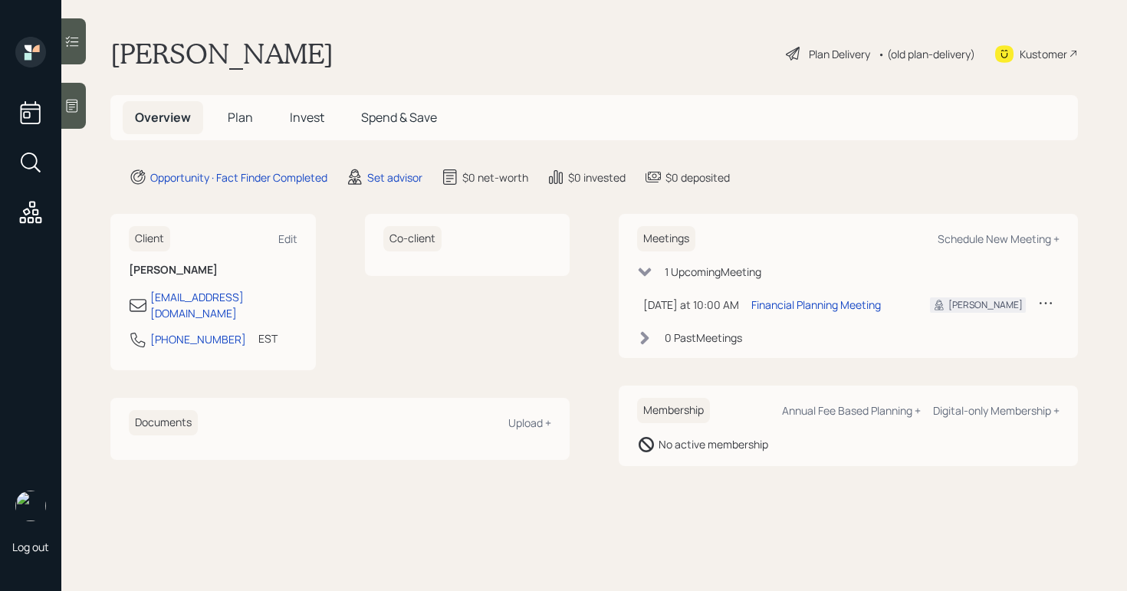
click at [64, 112] on div at bounding box center [73, 106] width 25 height 46
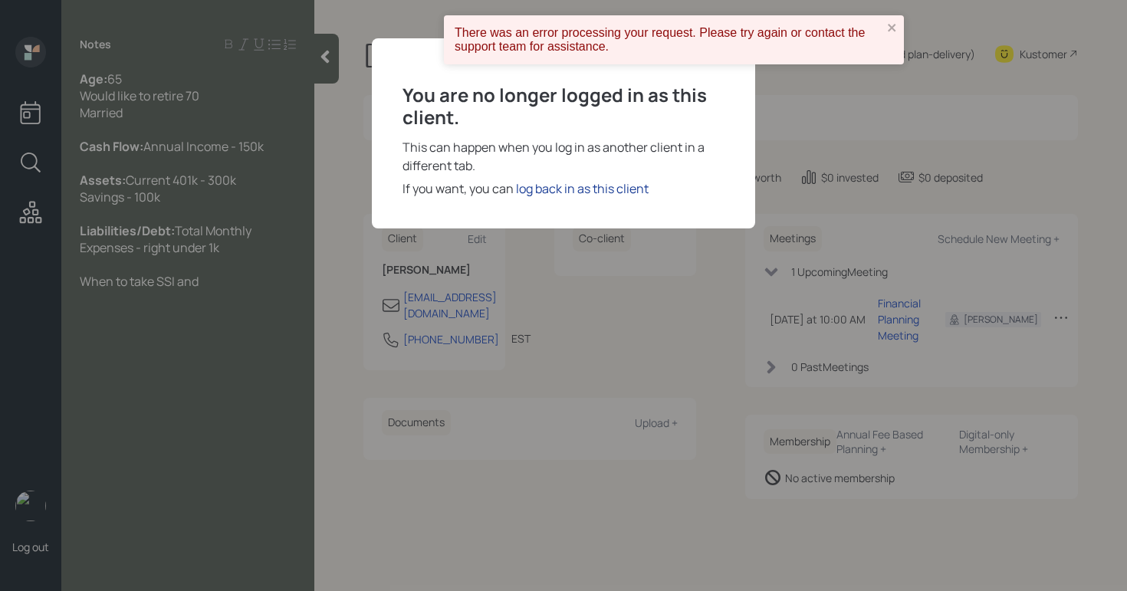
click at [563, 192] on div "log back in as this client" at bounding box center [582, 188] width 133 height 18
